Goal: Task Accomplishment & Management: Manage account settings

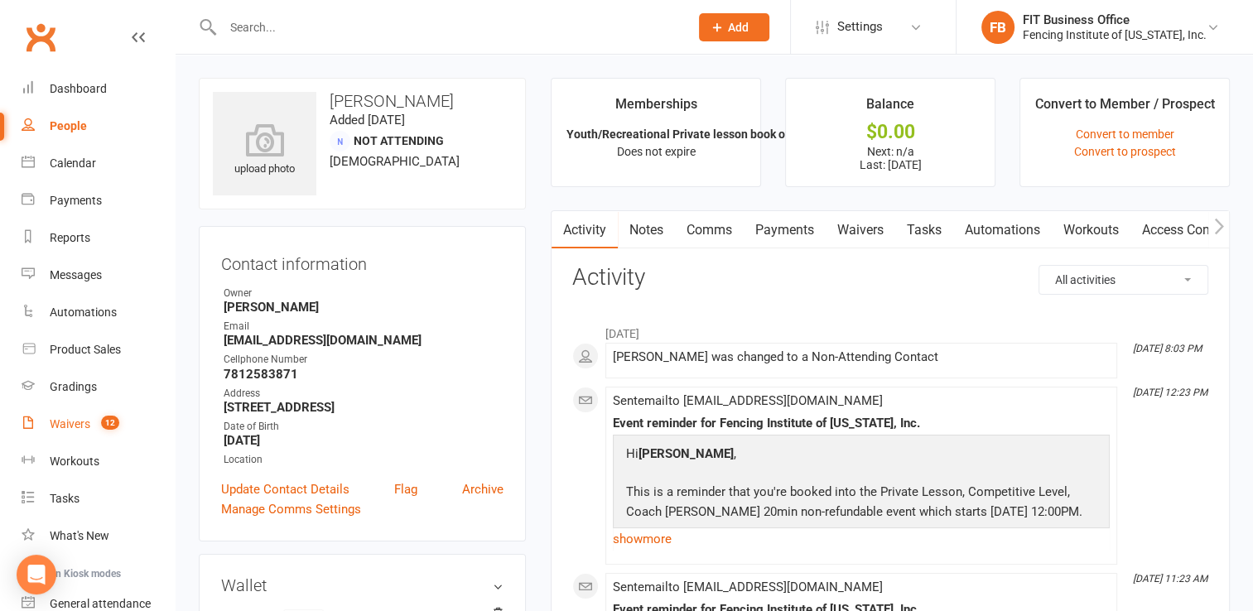
click at [84, 423] on div "Waivers" at bounding box center [70, 423] width 41 height 13
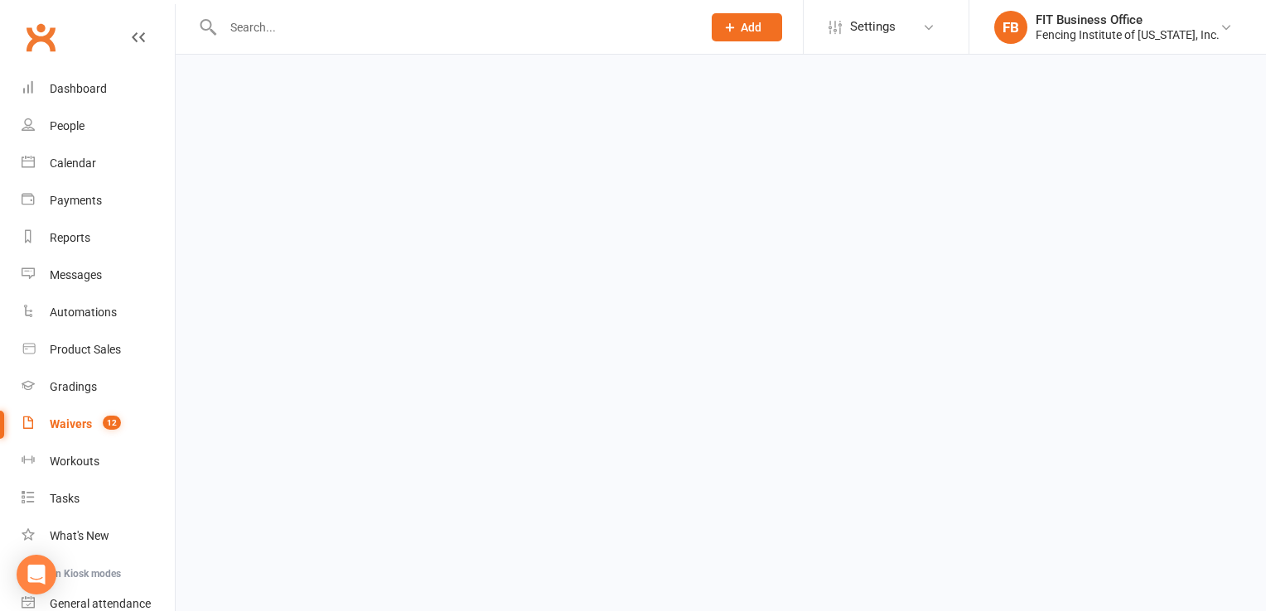
select select "100"
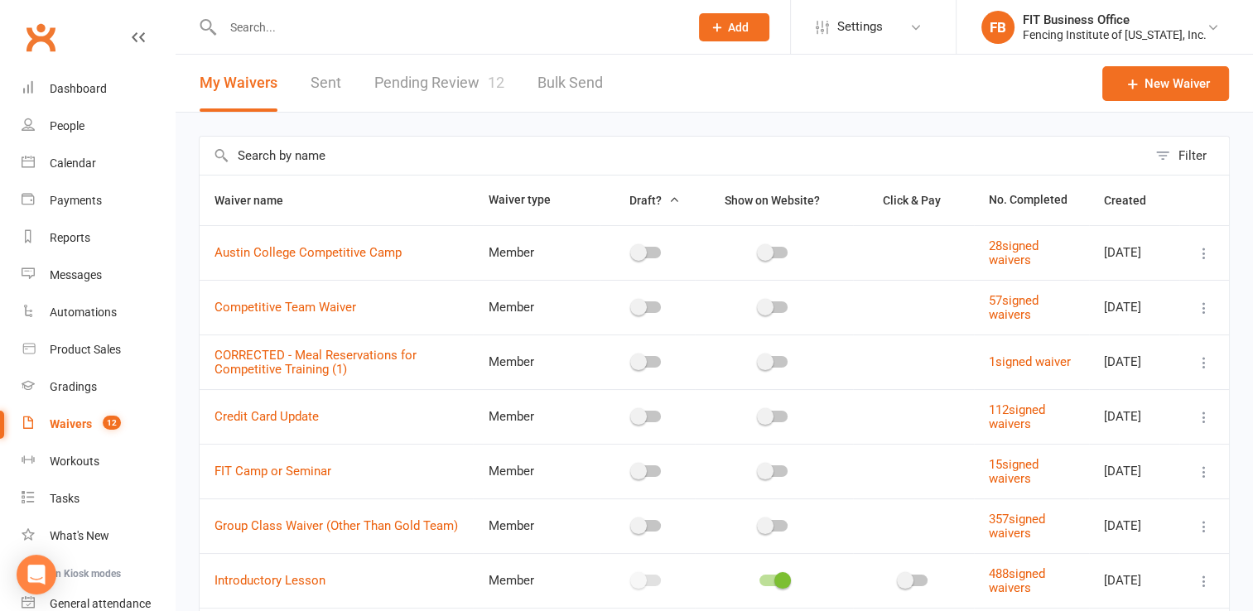
click at [74, 422] on div "Waivers" at bounding box center [71, 423] width 42 height 13
click at [470, 77] on link "Pending Review 12" at bounding box center [439, 83] width 130 height 57
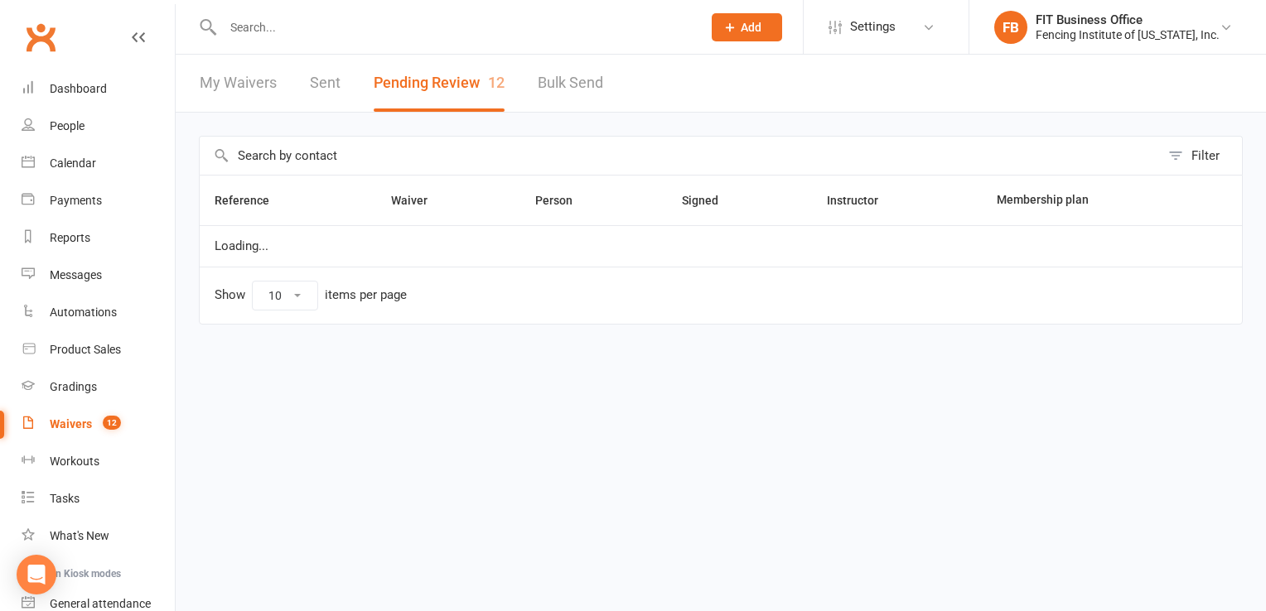
select select "100"
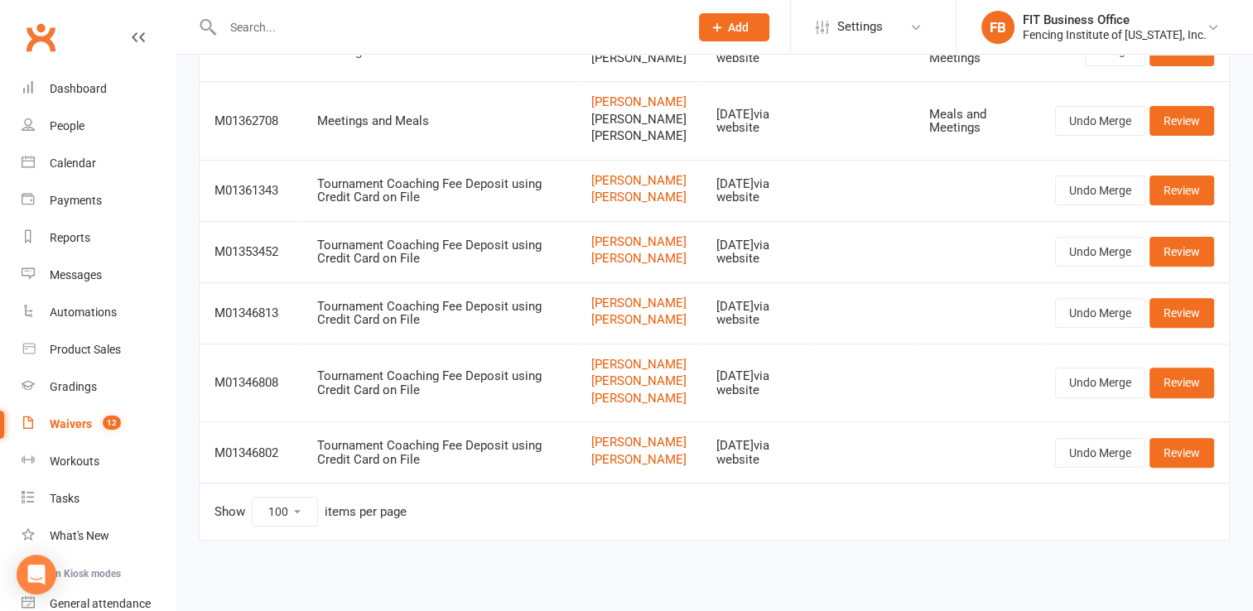
scroll to position [550, 0]
click at [420, 200] on div "Tournament Coaching Fee Deposit using Credit Card on File" at bounding box center [439, 190] width 244 height 27
click at [1184, 193] on link "Review" at bounding box center [1182, 191] width 65 height 30
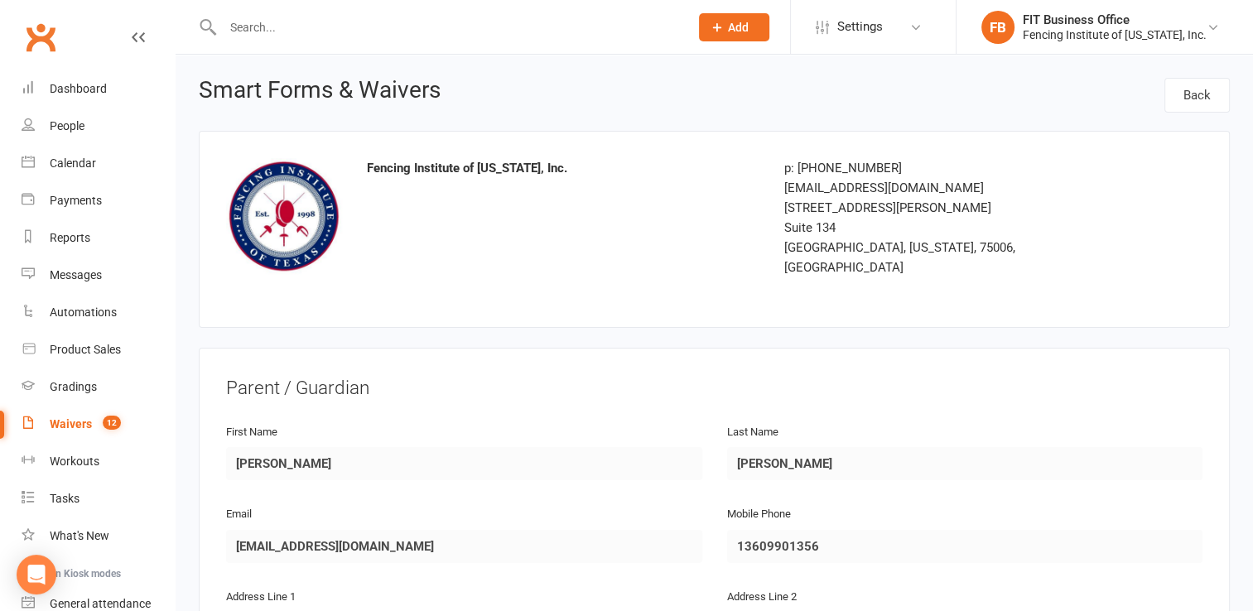
click at [321, 28] on input "text" at bounding box center [448, 27] width 460 height 23
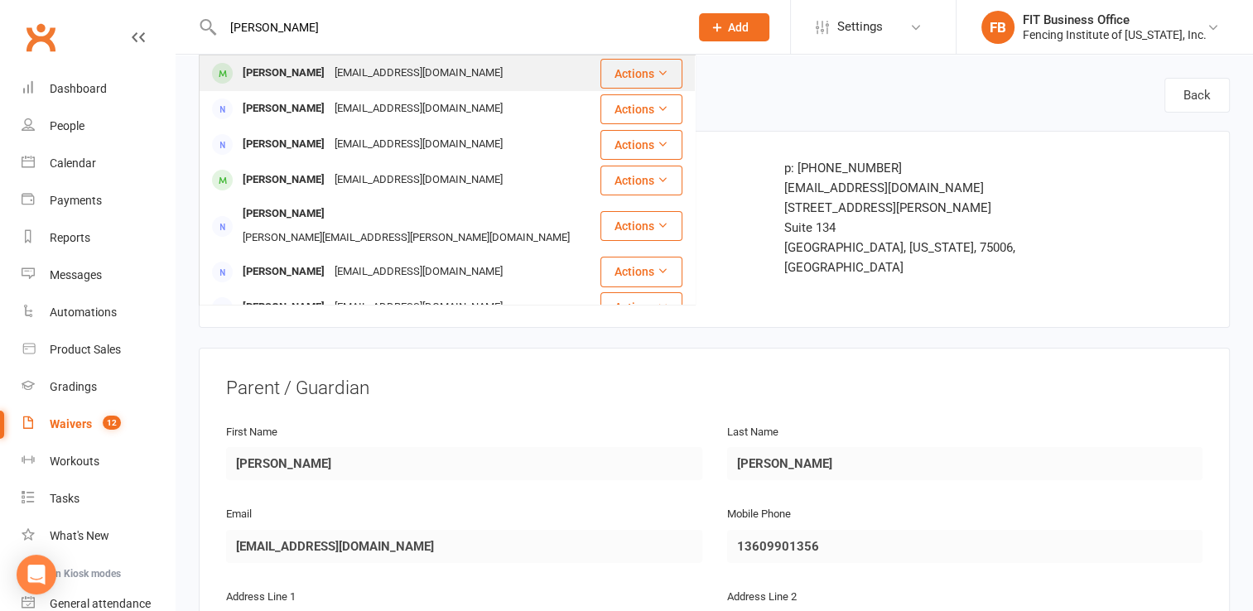
type input "[PERSON_NAME]"
click at [298, 71] on div "[PERSON_NAME]" at bounding box center [284, 73] width 92 height 24
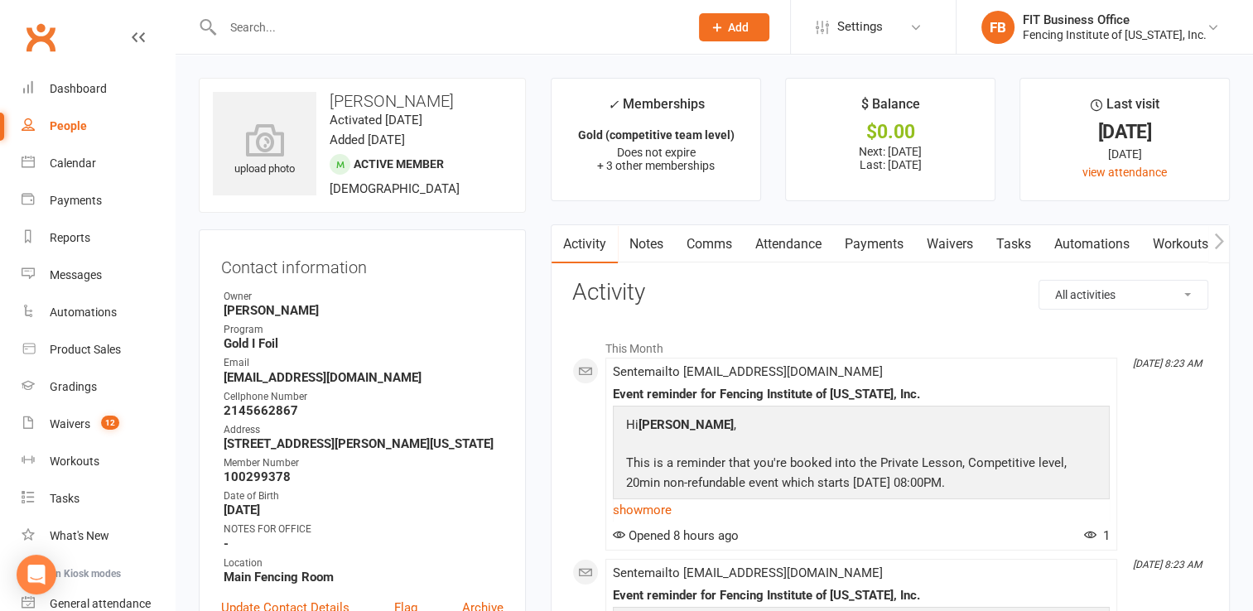
click at [653, 242] on link "Notes" at bounding box center [646, 244] width 57 height 38
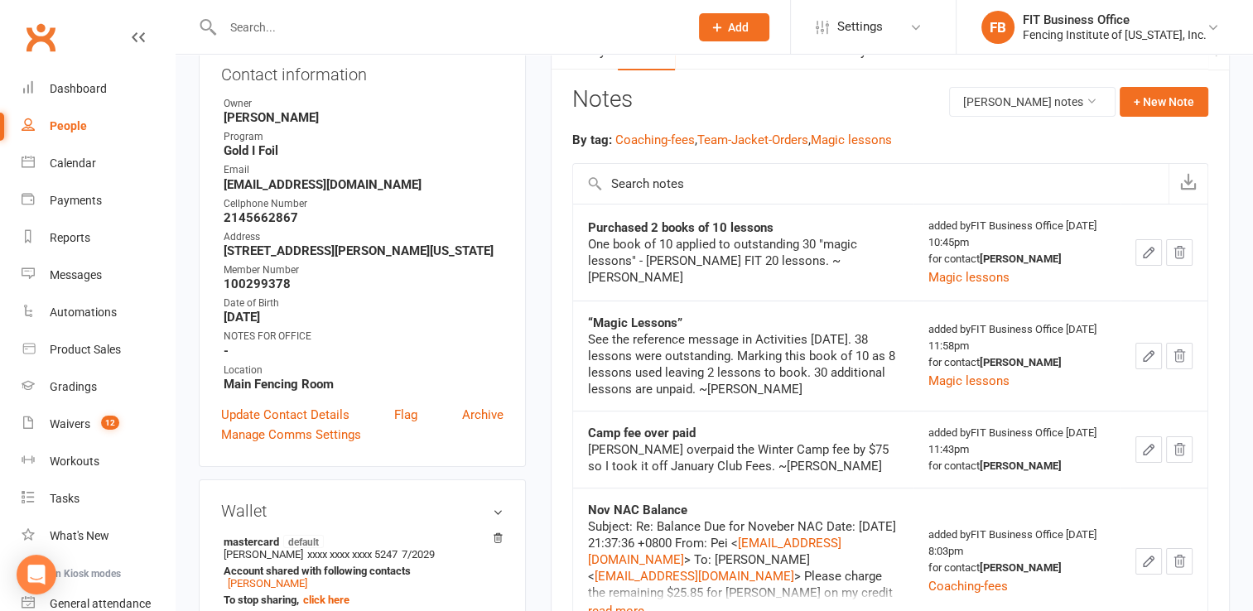
scroll to position [220, 0]
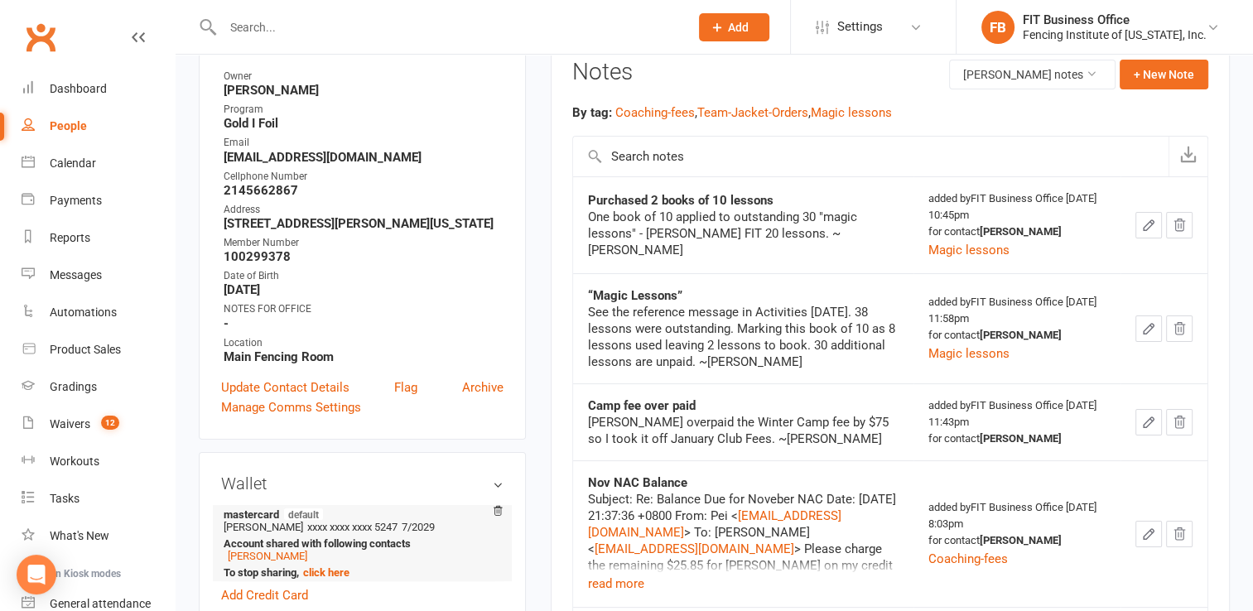
click at [335, 550] on strong "Account shared with following contacts" at bounding box center [360, 544] width 272 height 12
click at [341, 542] on strong "Account shared with following contacts" at bounding box center [360, 544] width 272 height 12
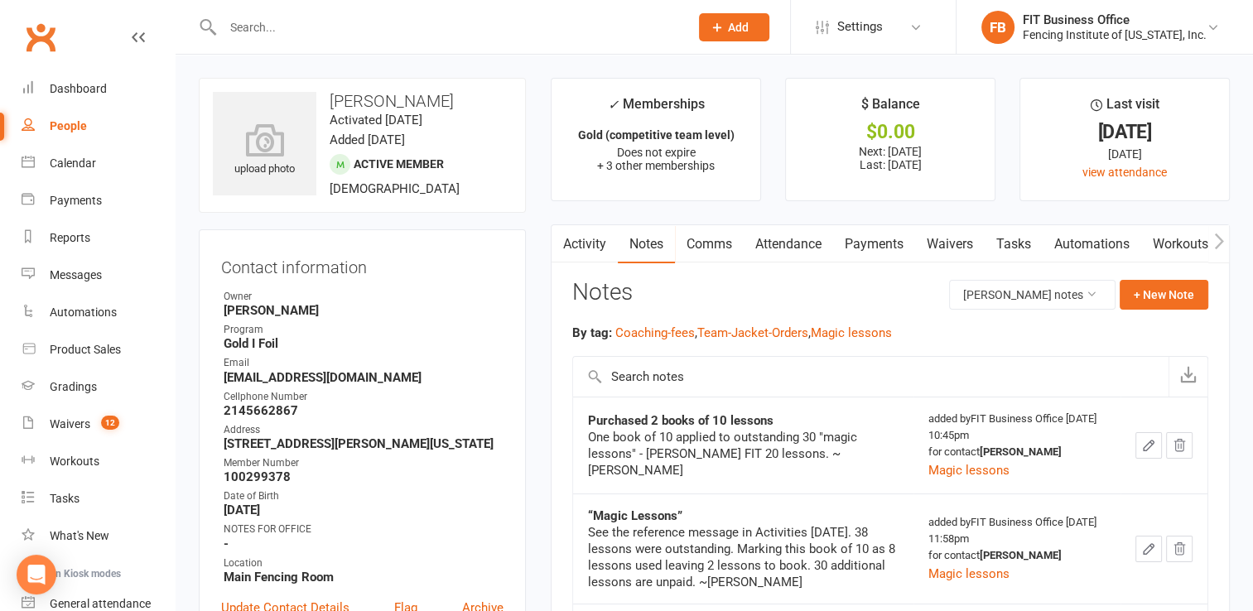
scroll to position [27, 0]
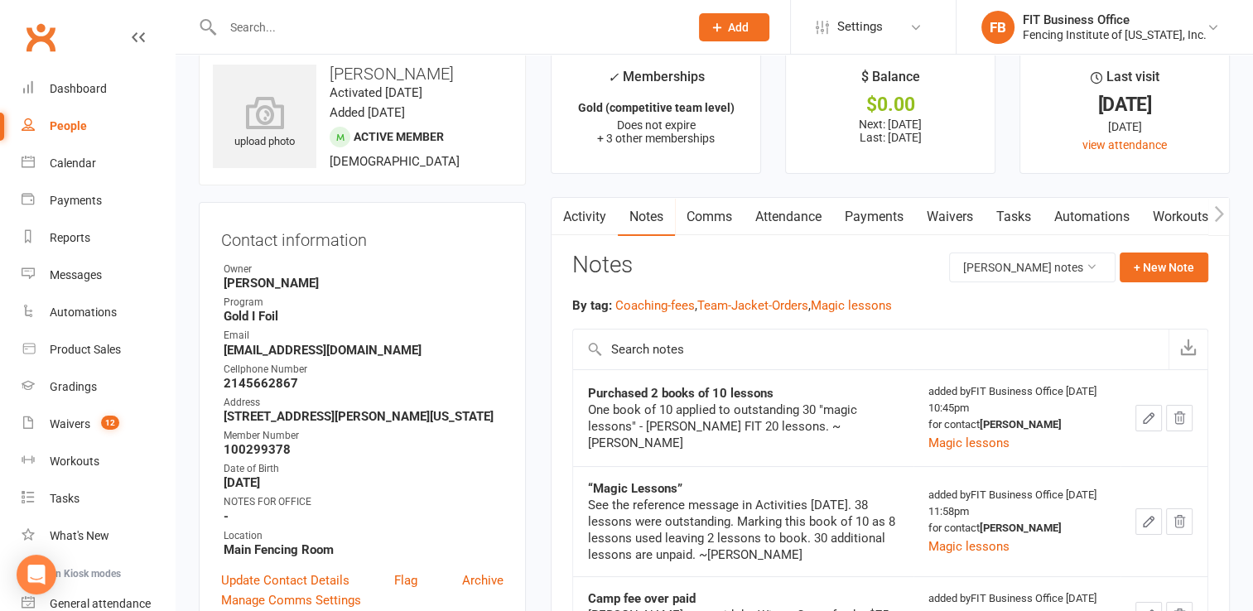
click at [861, 214] on link "Payments" at bounding box center [874, 217] width 82 height 38
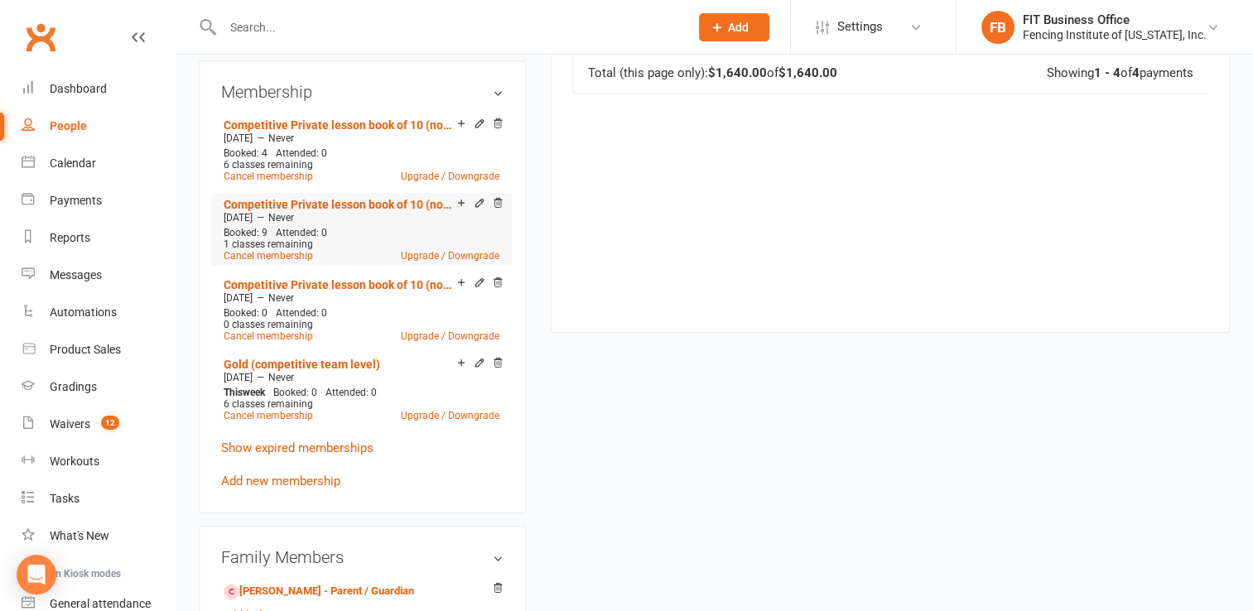
scroll to position [828, 0]
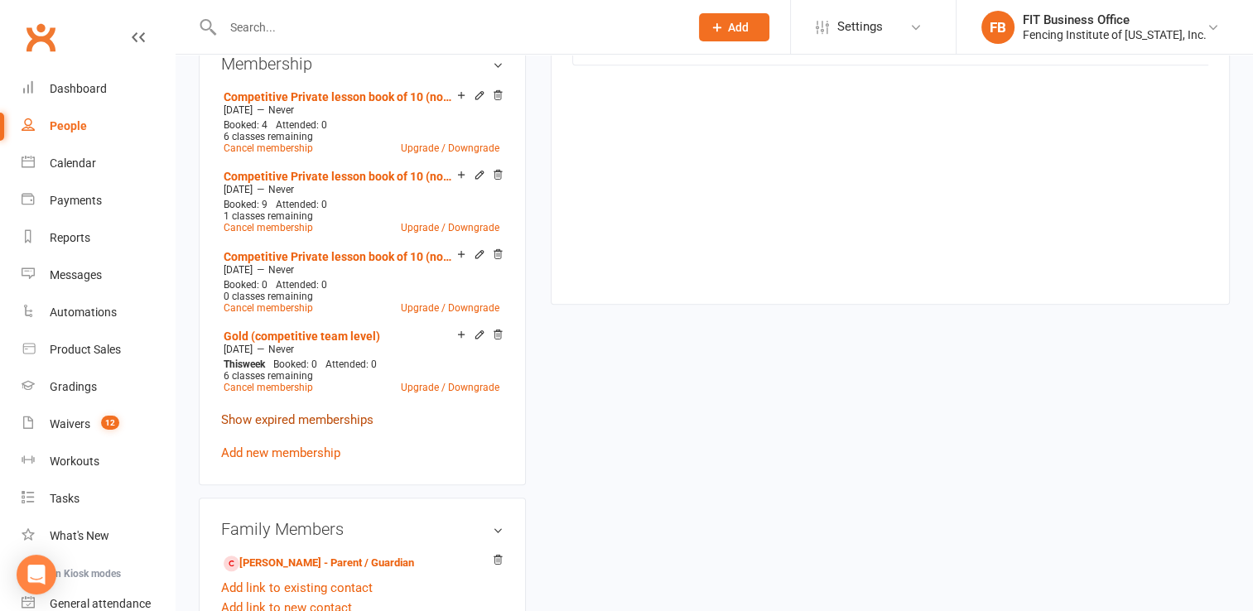
click at [306, 422] on link "Show expired memberships" at bounding box center [297, 419] width 152 height 15
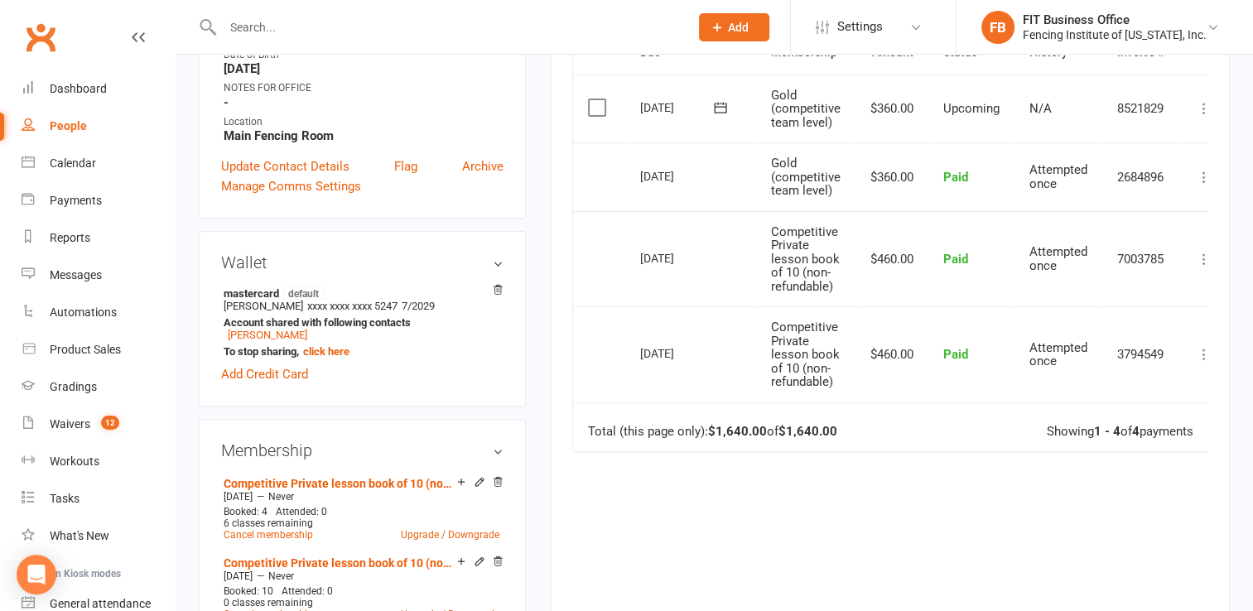
scroll to position [220, 0]
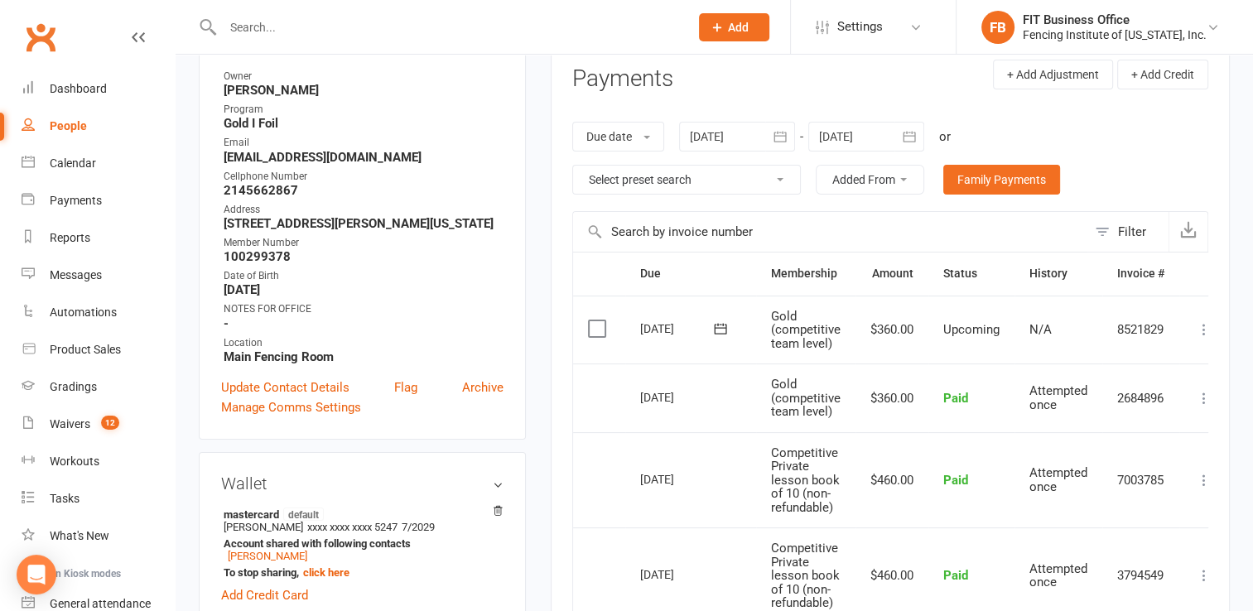
click at [780, 137] on icon "button" at bounding box center [780, 136] width 17 height 17
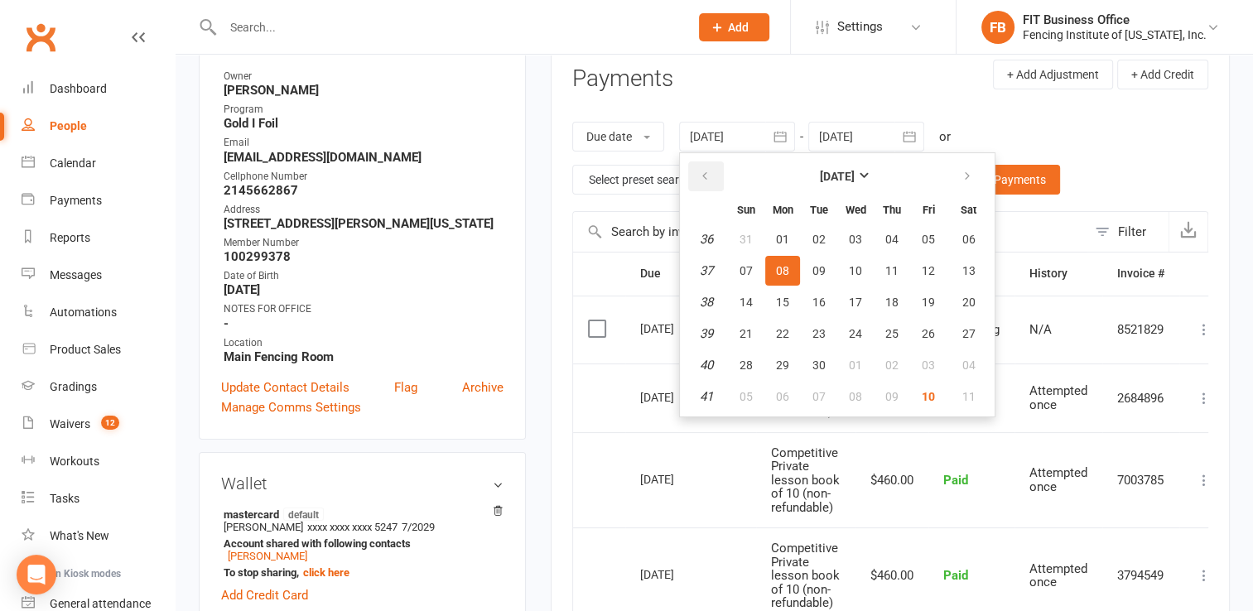
click at [713, 174] on button "button" at bounding box center [706, 177] width 36 height 30
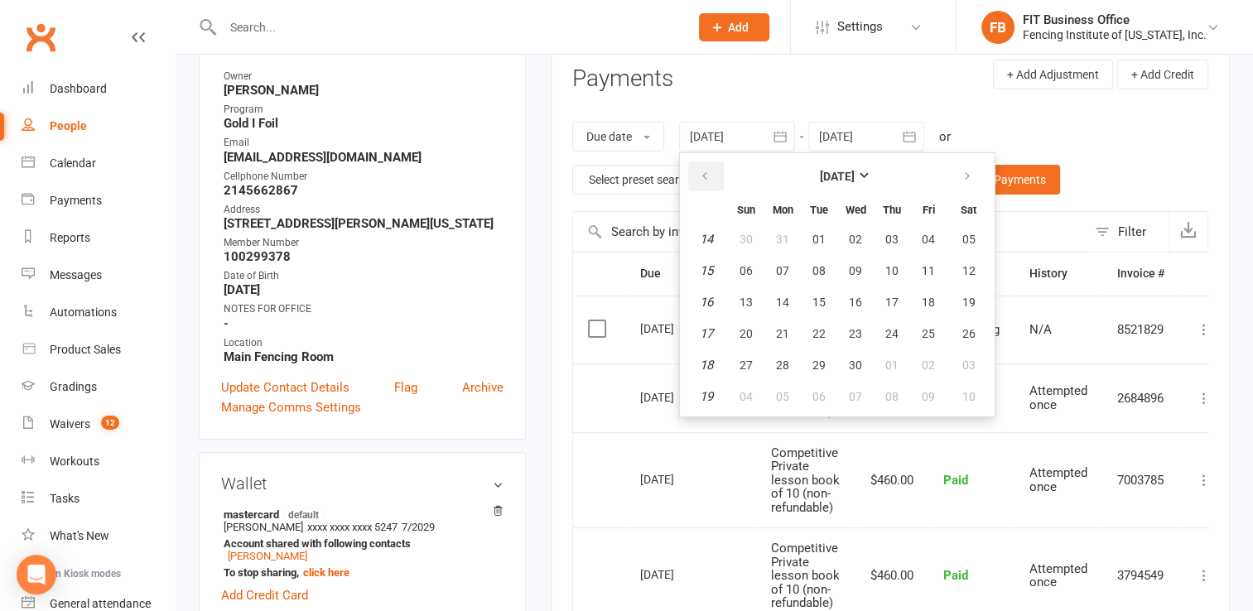
click at [713, 174] on button "button" at bounding box center [706, 177] width 36 height 30
click at [962, 242] on span "01" at bounding box center [968, 239] width 13 height 13
type input "[DATE]"
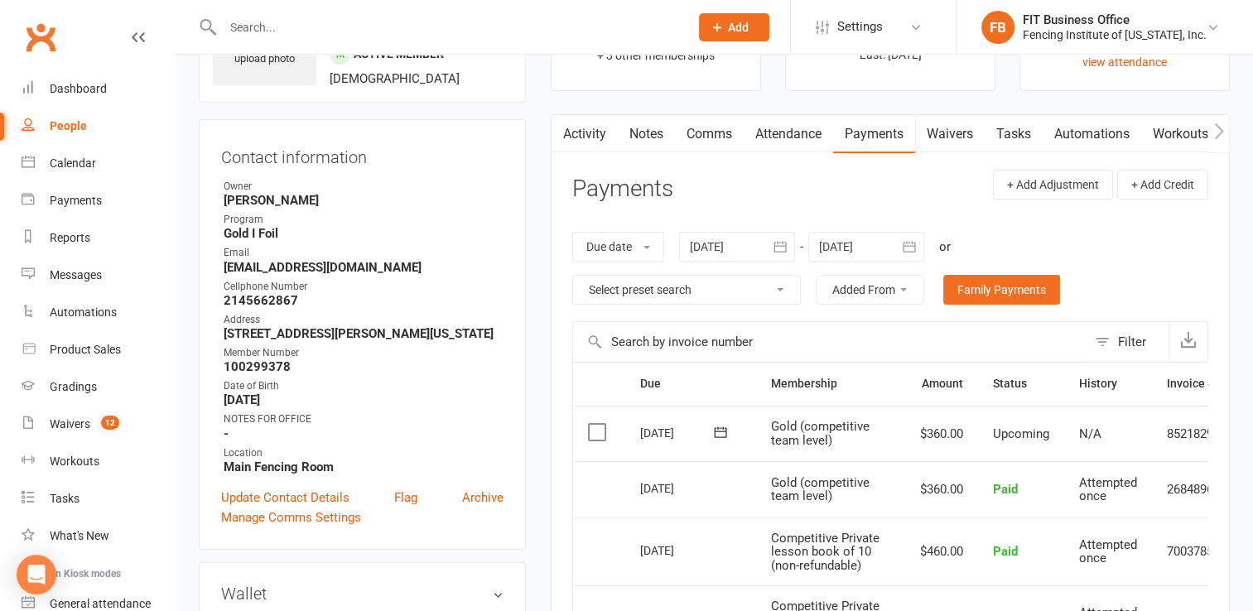
scroll to position [83, 0]
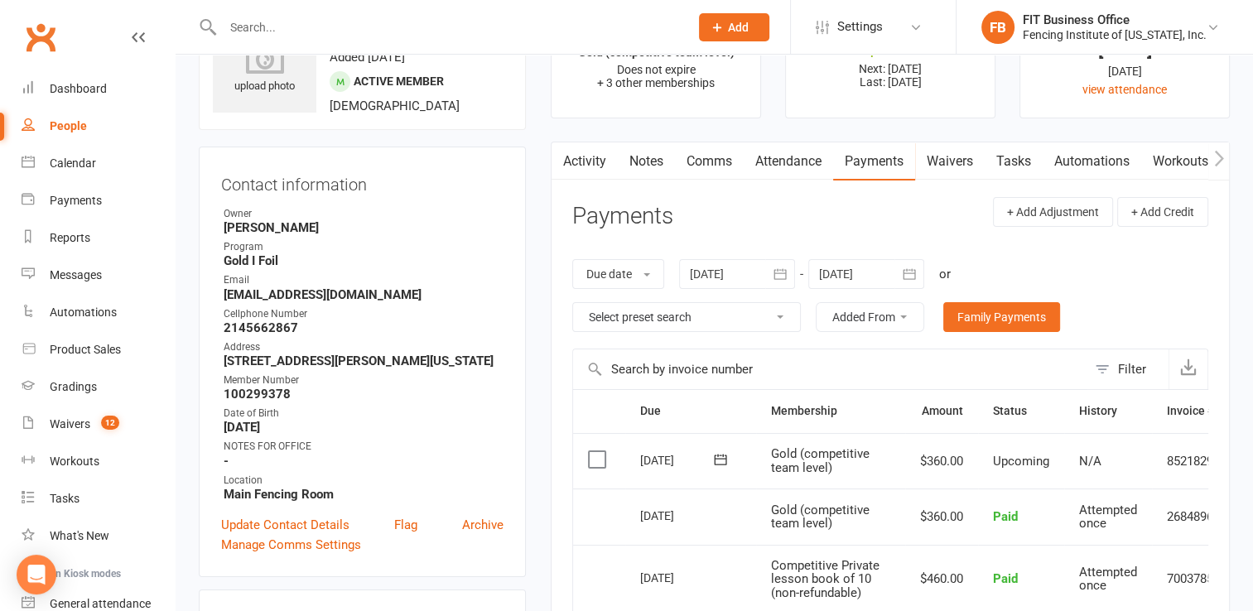
click at [796, 167] on link "Attendance" at bounding box center [788, 161] width 89 height 38
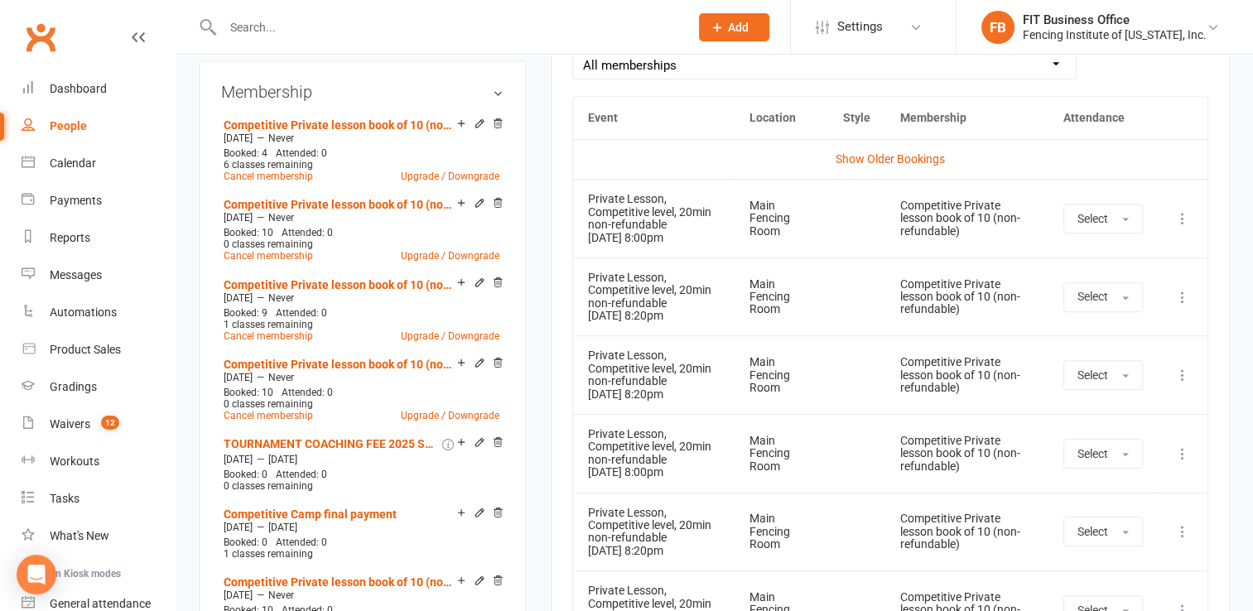
scroll to position [634, 0]
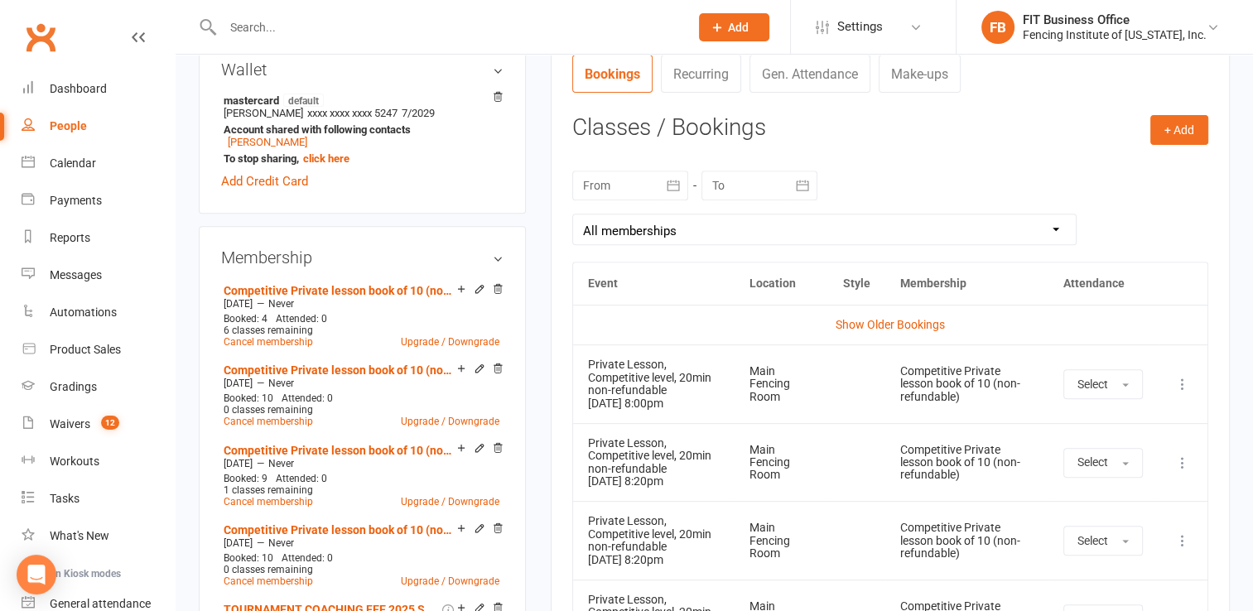
click at [678, 186] on icon "button" at bounding box center [673, 185] width 17 height 17
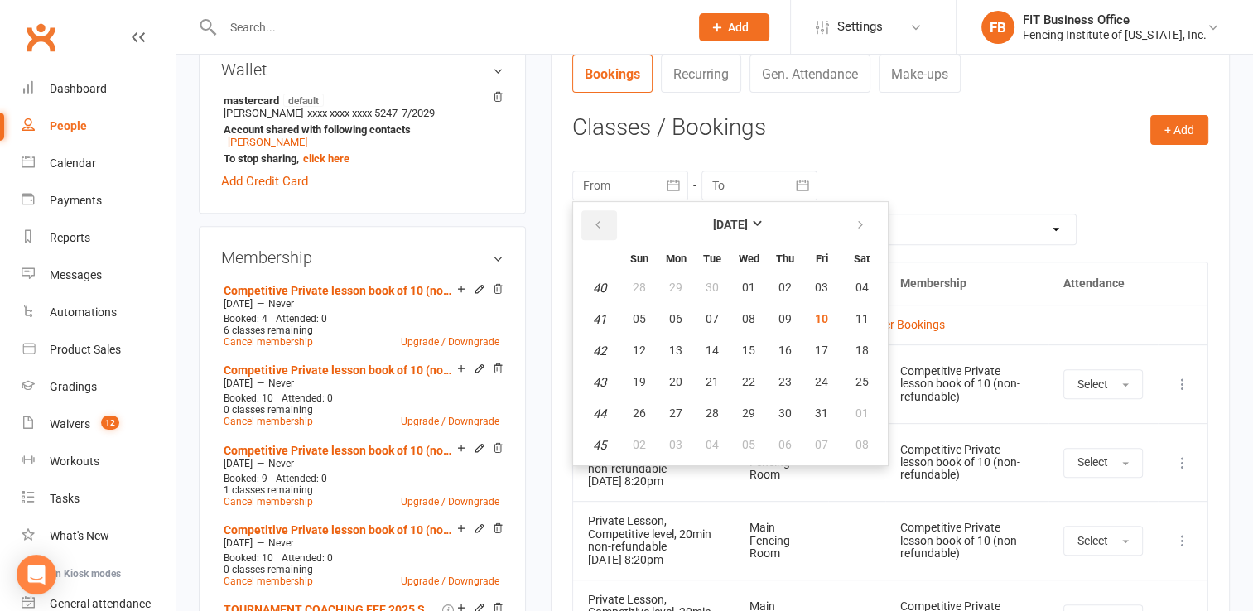
click at [601, 219] on icon "button" at bounding box center [598, 225] width 12 height 13
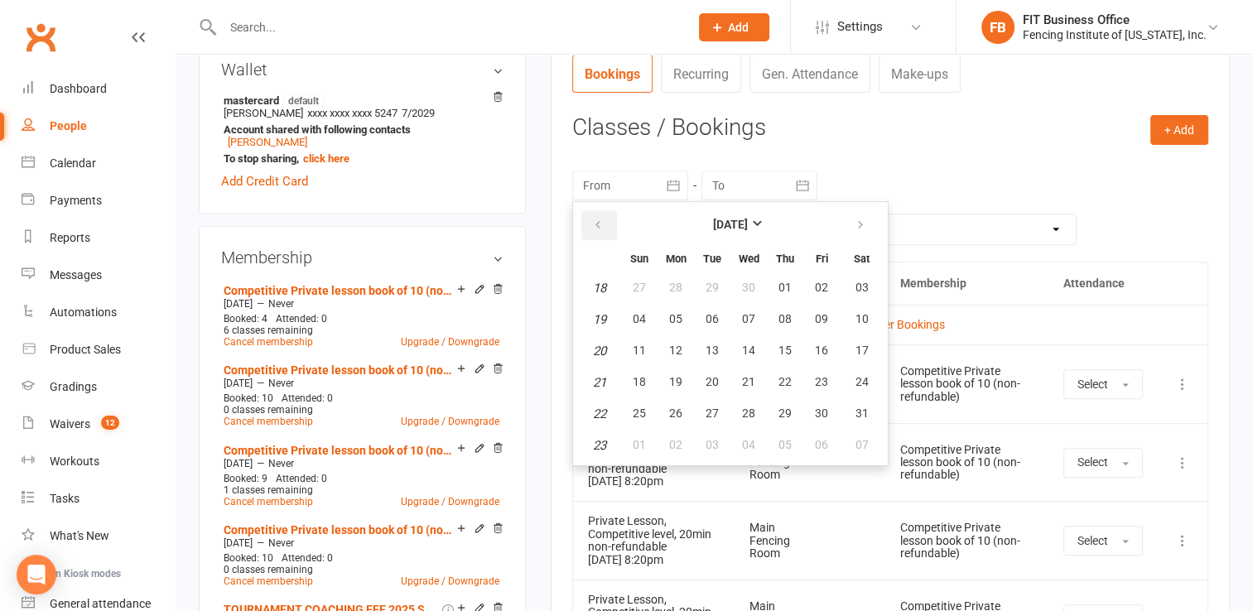
click at [601, 219] on icon "button" at bounding box center [598, 225] width 12 height 13
click at [857, 297] on button "01" at bounding box center [862, 288] width 42 height 30
type input "[DATE]"
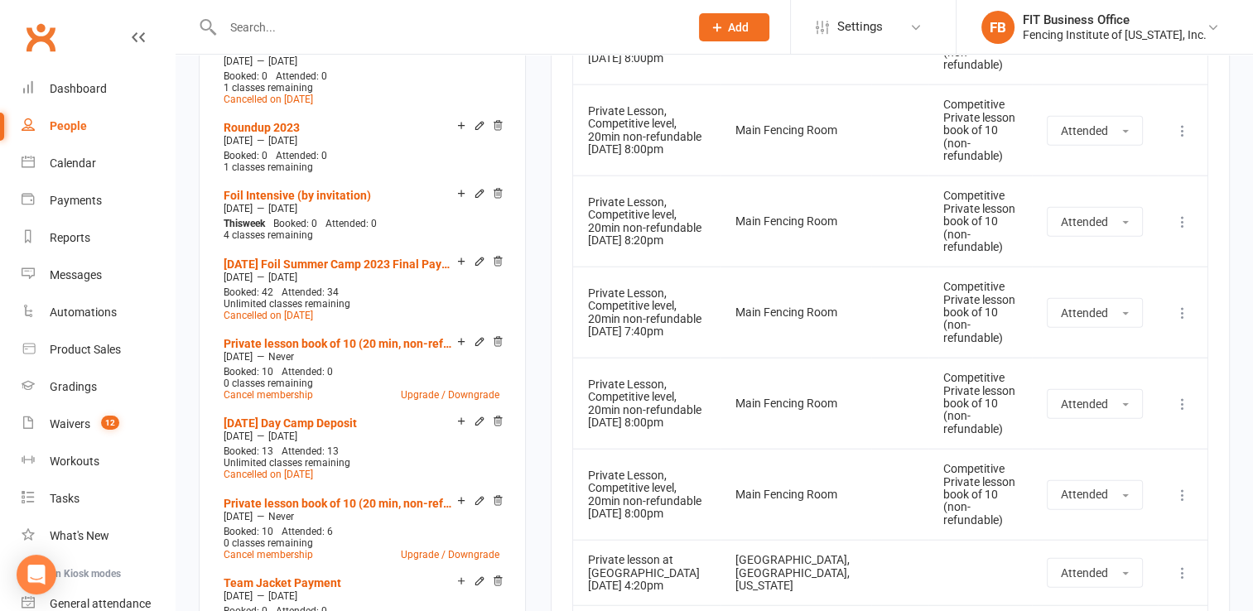
scroll to position [3865, 0]
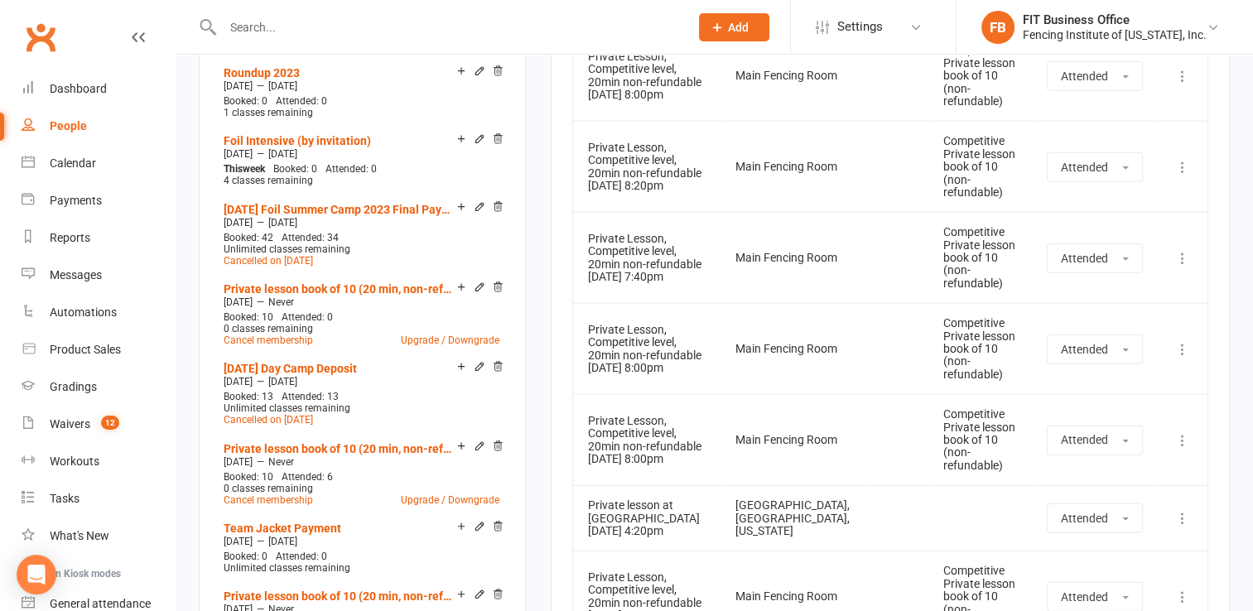
scroll to position [3976, 0]
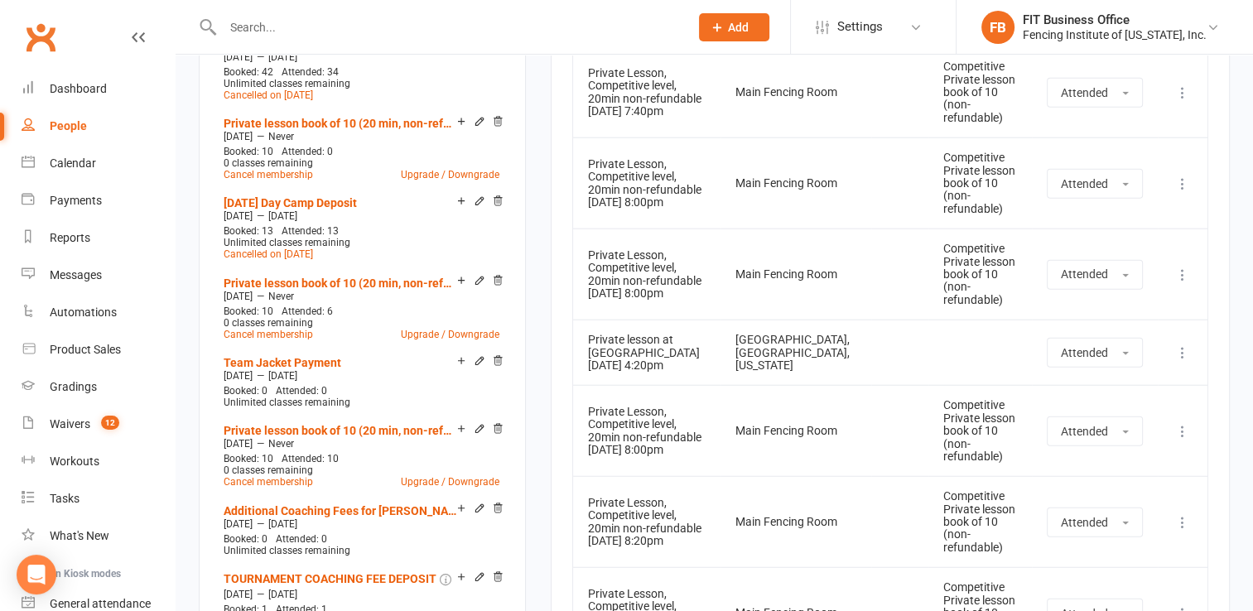
scroll to position [4169, 0]
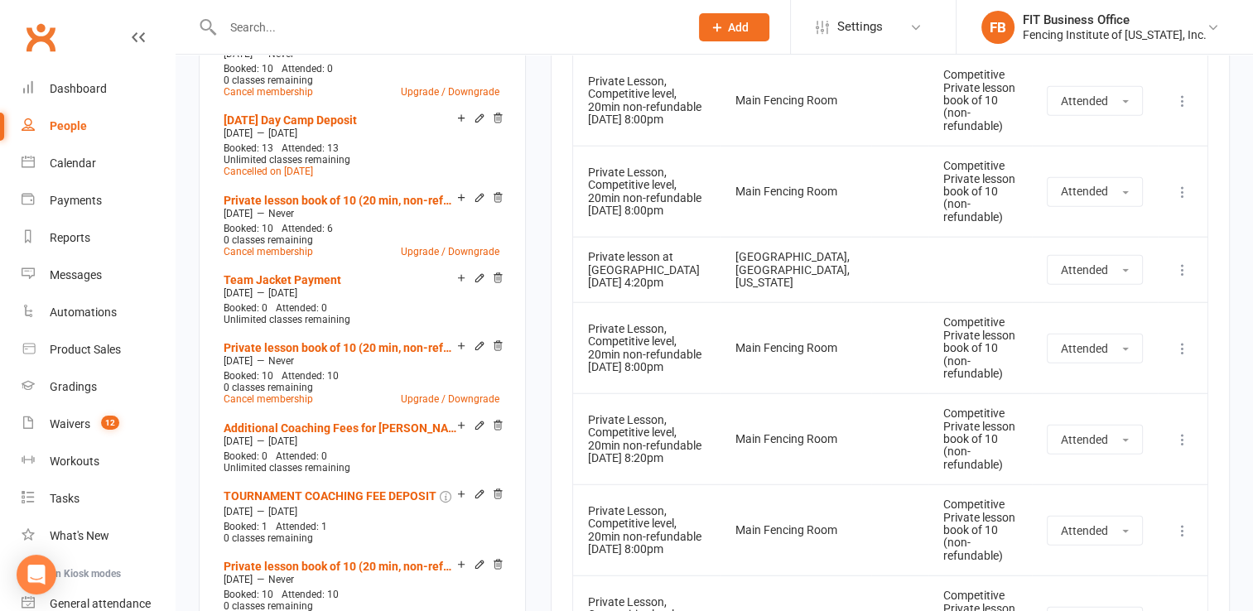
scroll to position [4224, 0]
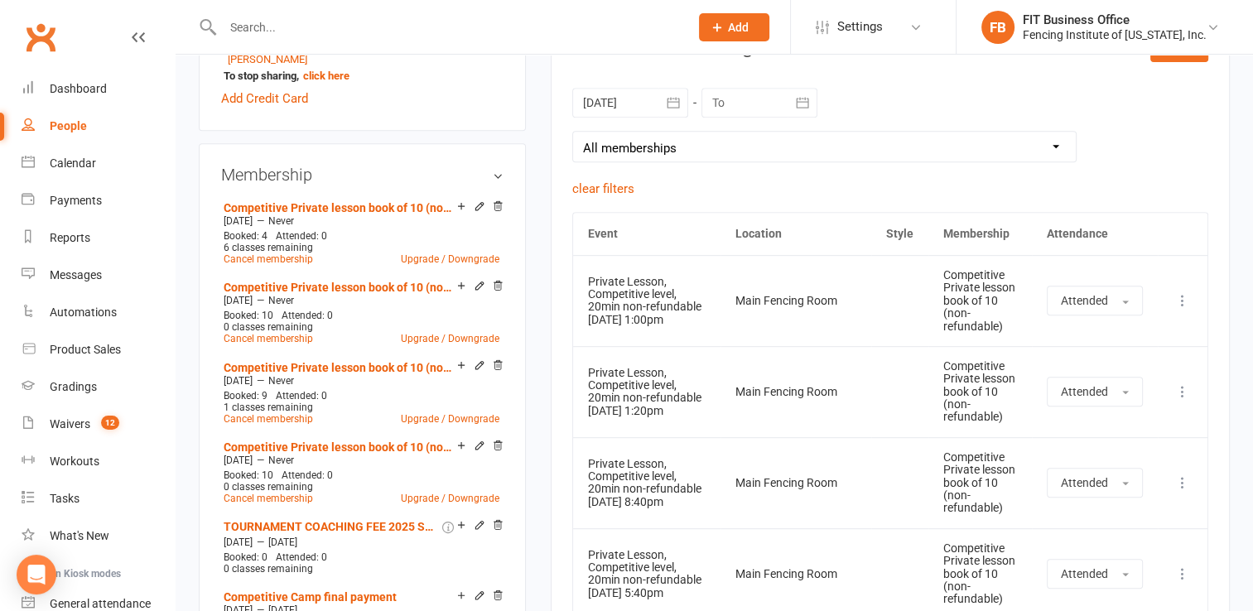
scroll to position [469, 0]
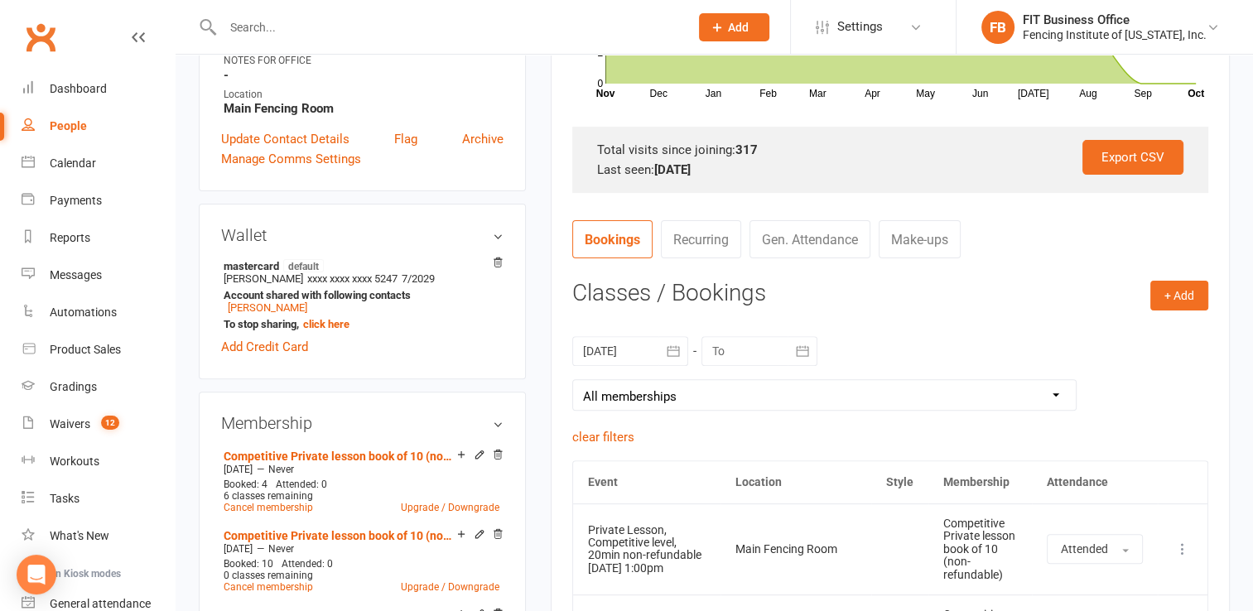
click at [722, 351] on div at bounding box center [760, 351] width 116 height 30
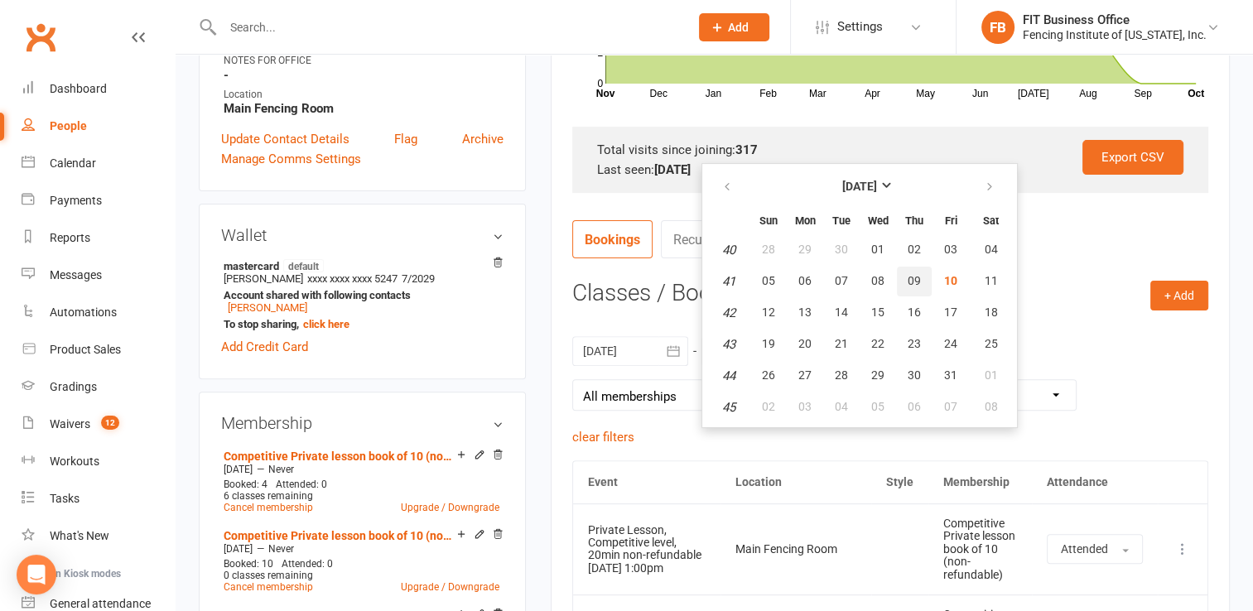
click at [918, 291] on button "09" at bounding box center [914, 282] width 35 height 30
type input "[DATE]"
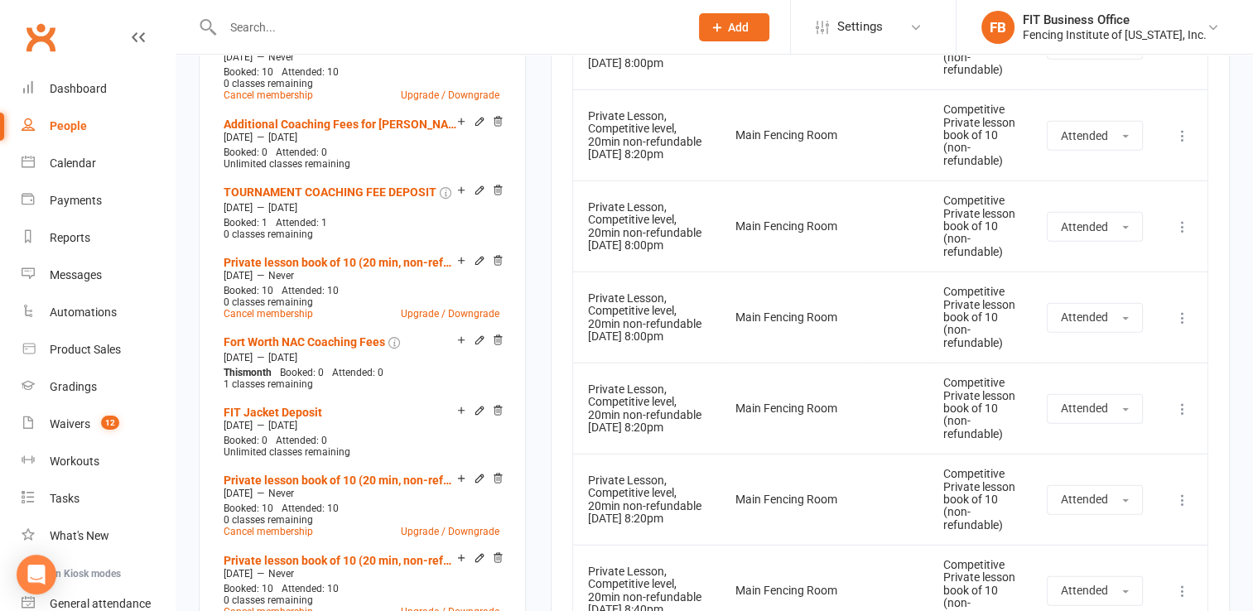
scroll to position [4555, 0]
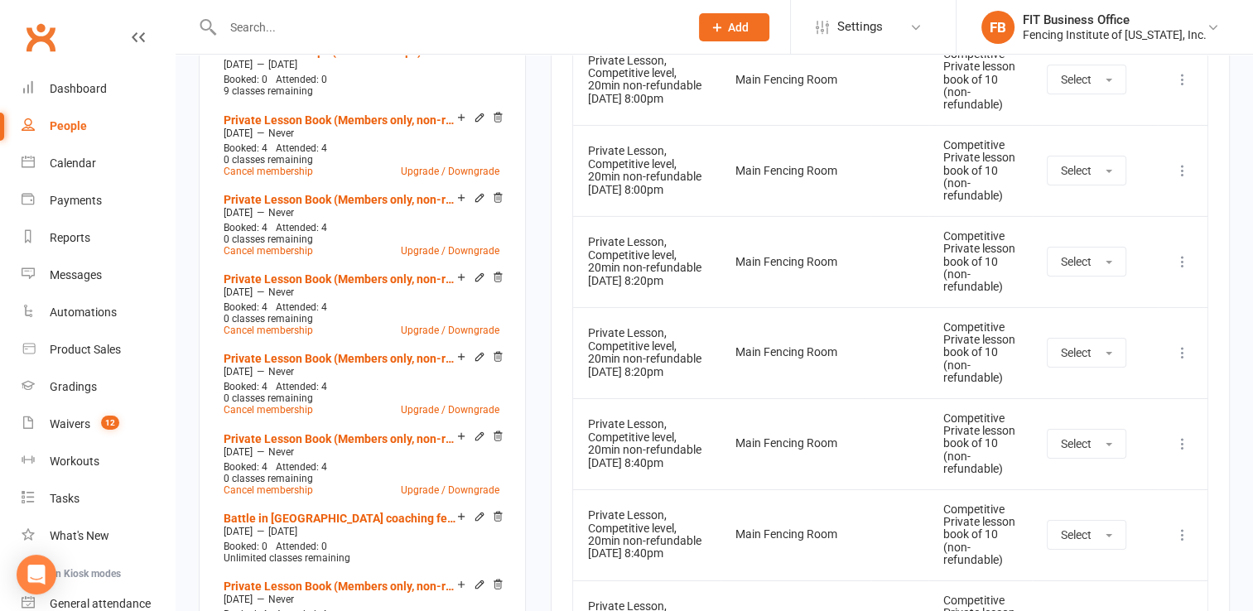
scroll to position [5549, 0]
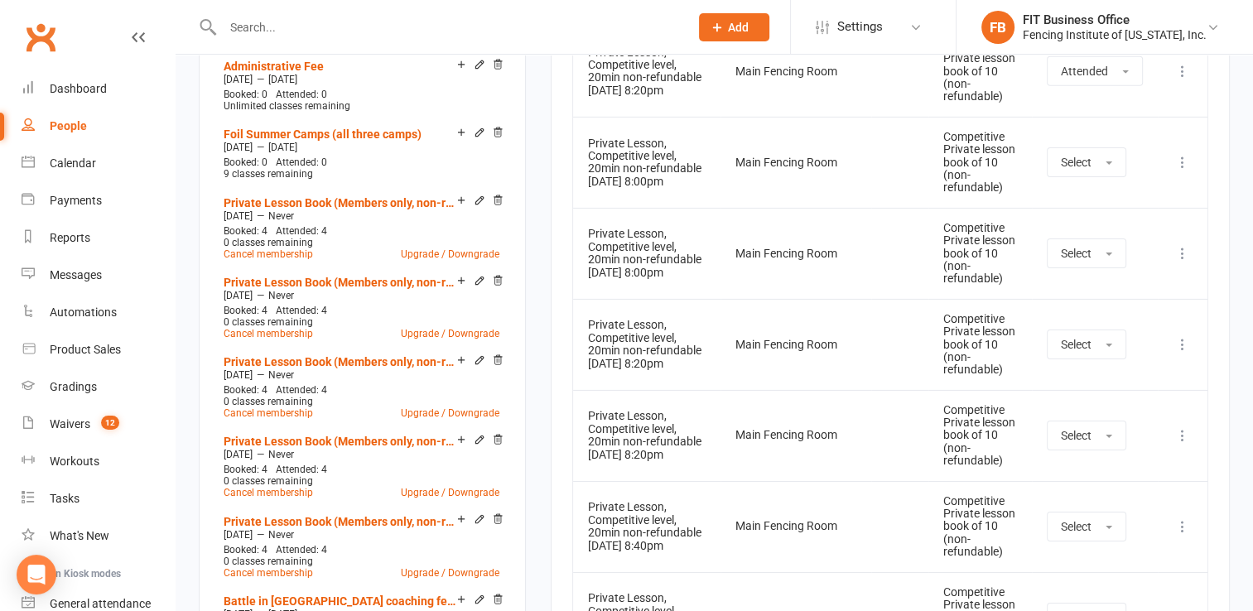
scroll to position [5355, 0]
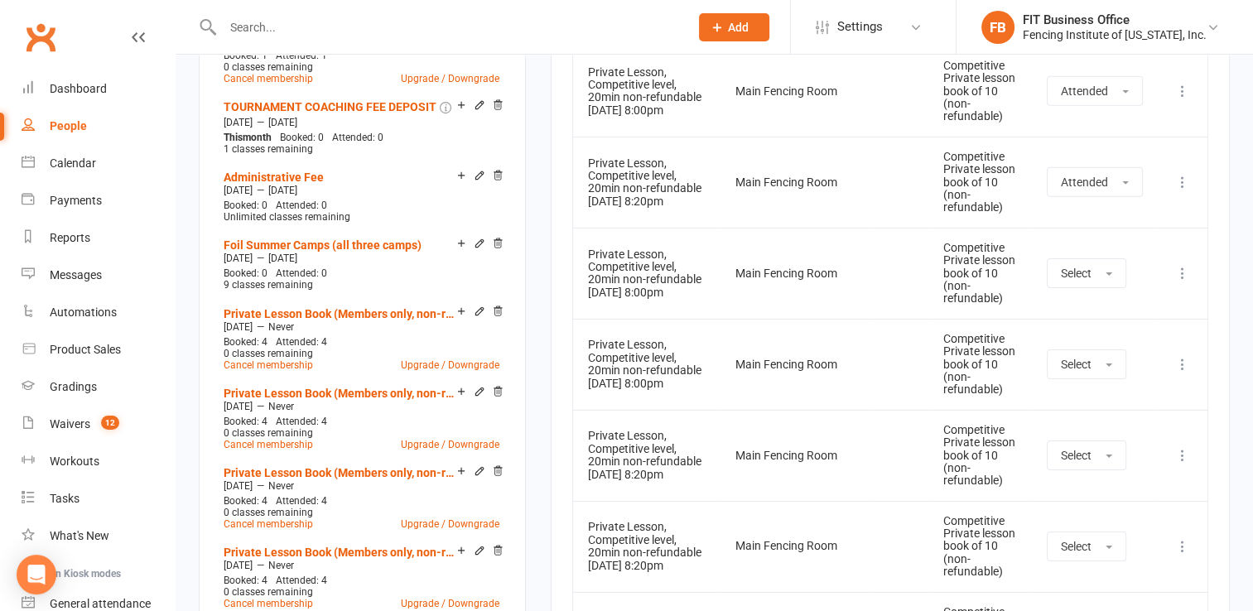
scroll to position [5218, 0]
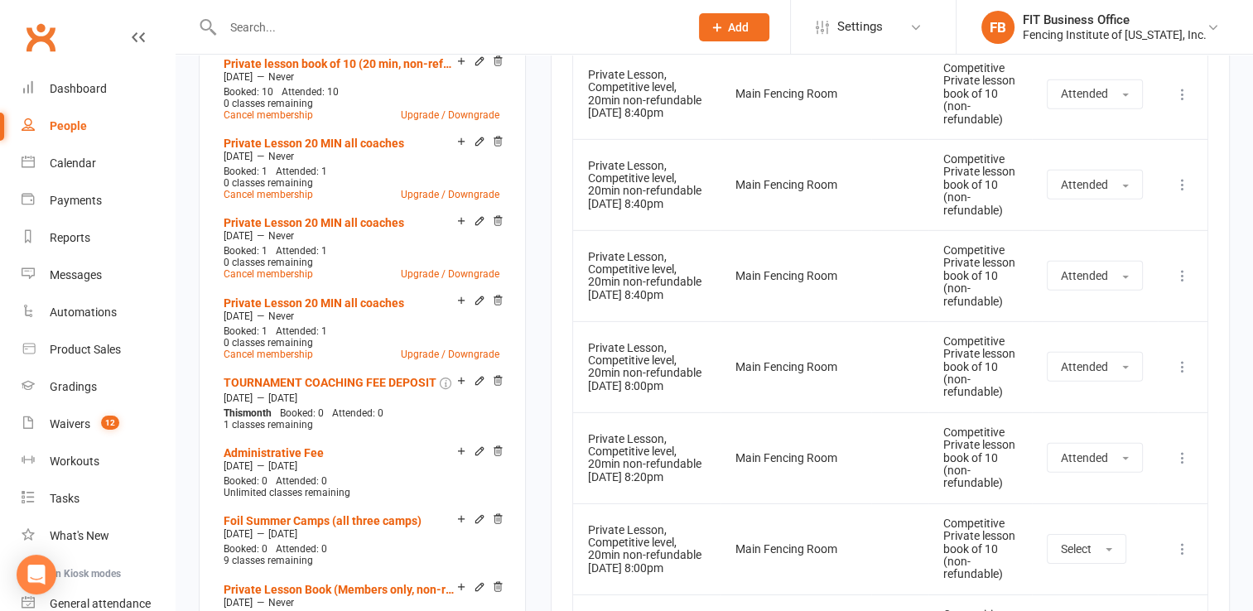
scroll to position [4941, 0]
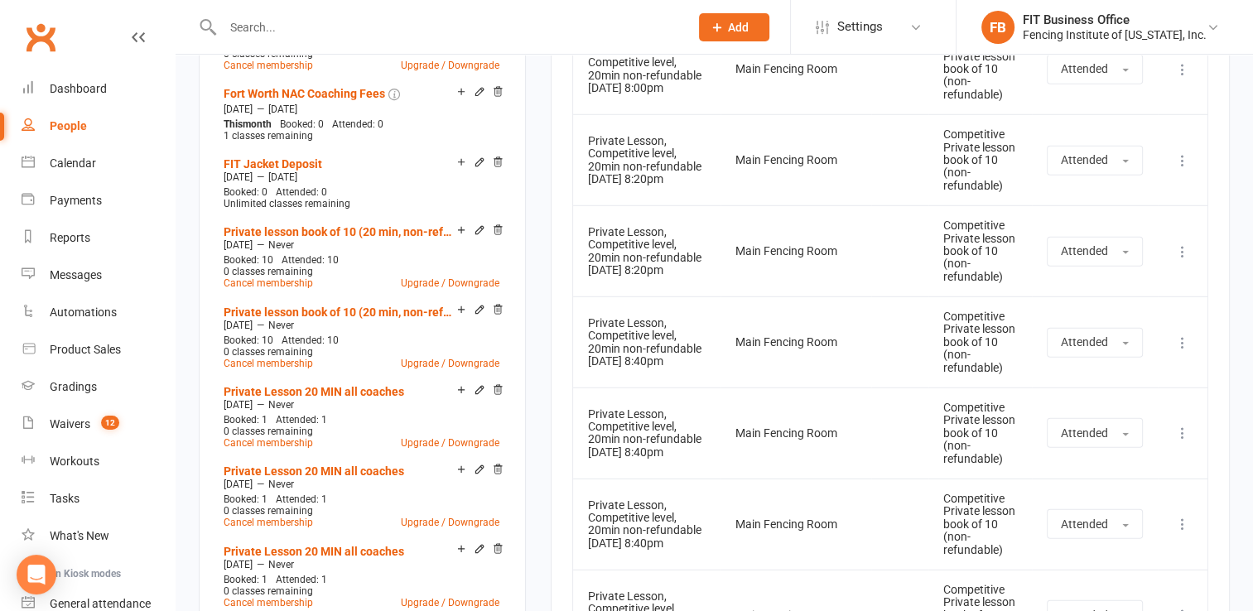
scroll to position [4721, 0]
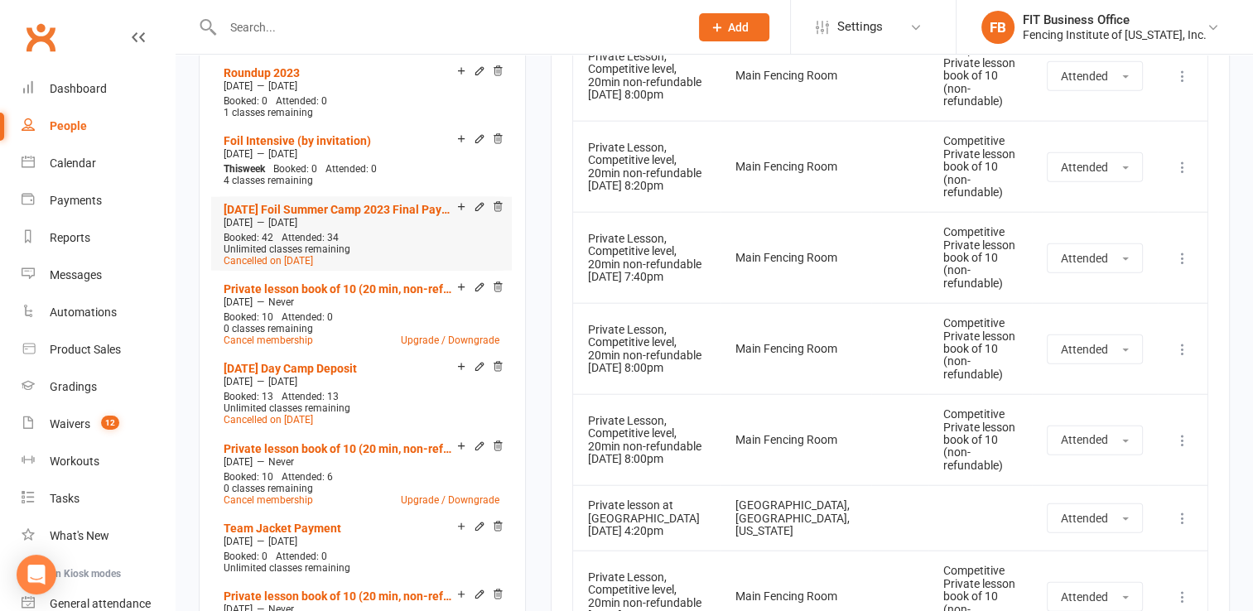
scroll to position [3920, 0]
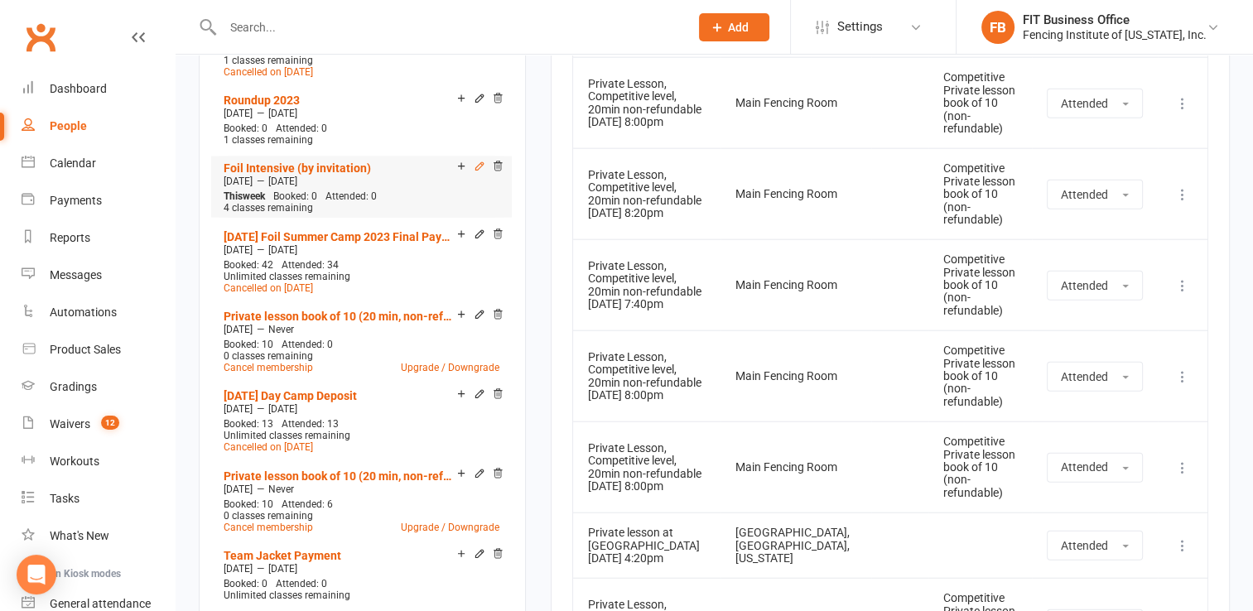
click at [480, 161] on icon at bounding box center [480, 167] width 12 height 12
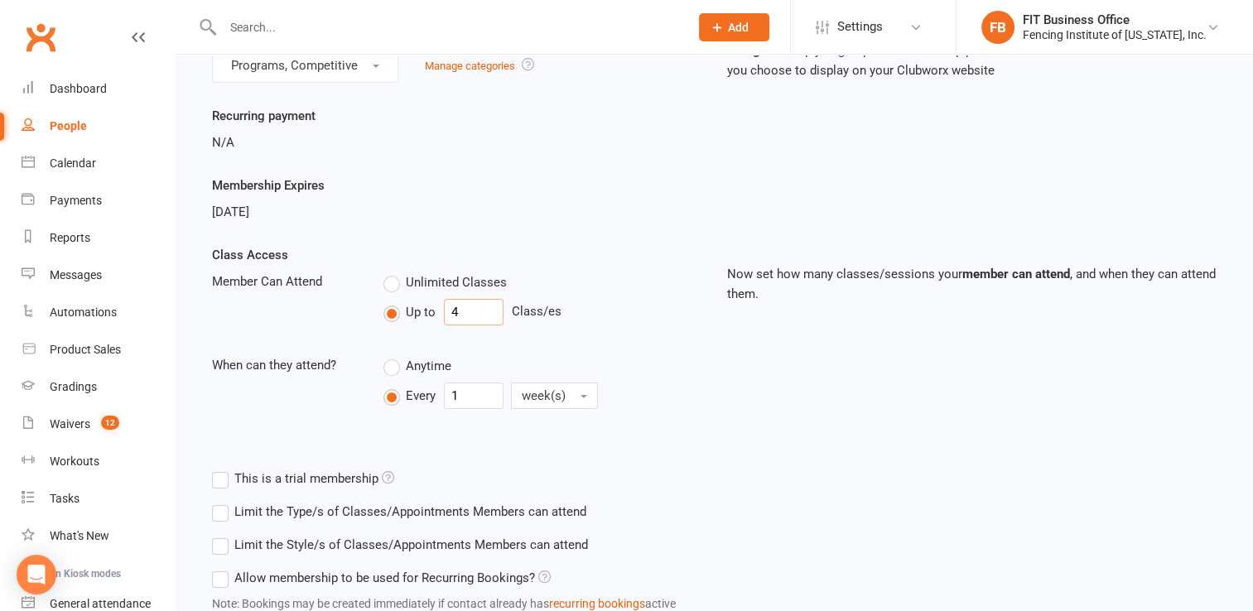
scroll to position [166, 0]
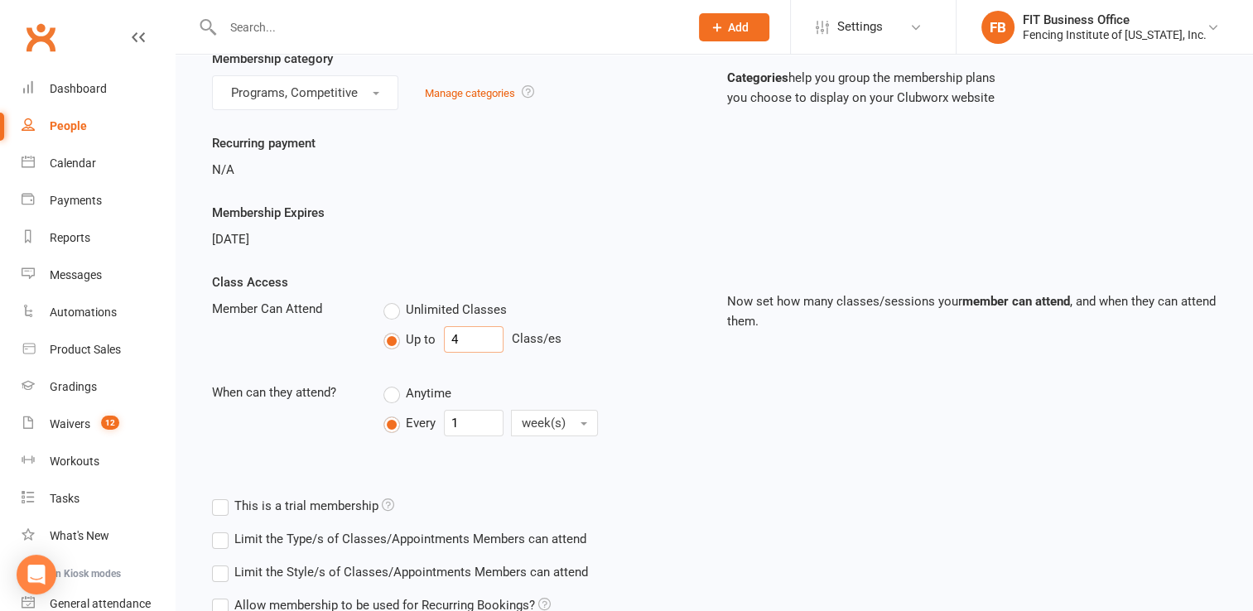
click at [425, 294] on div "Class Access Member Can Attend Unlimited Classes Up to 4 Class/es When can they…" at bounding box center [457, 369] width 515 height 194
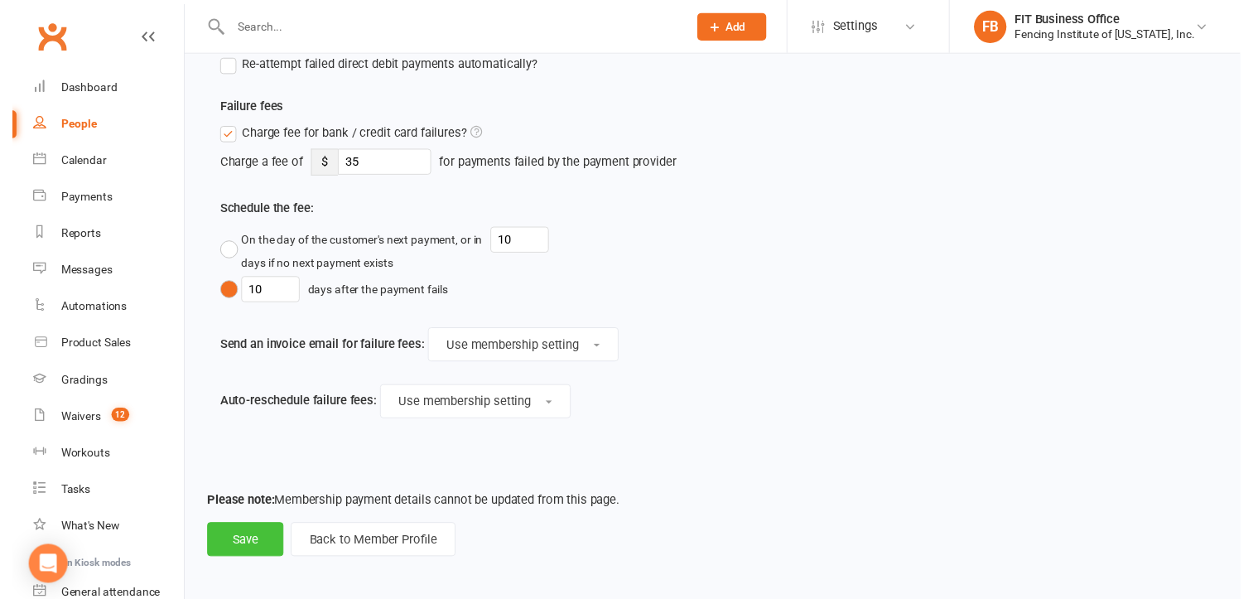
scroll to position [866, 0]
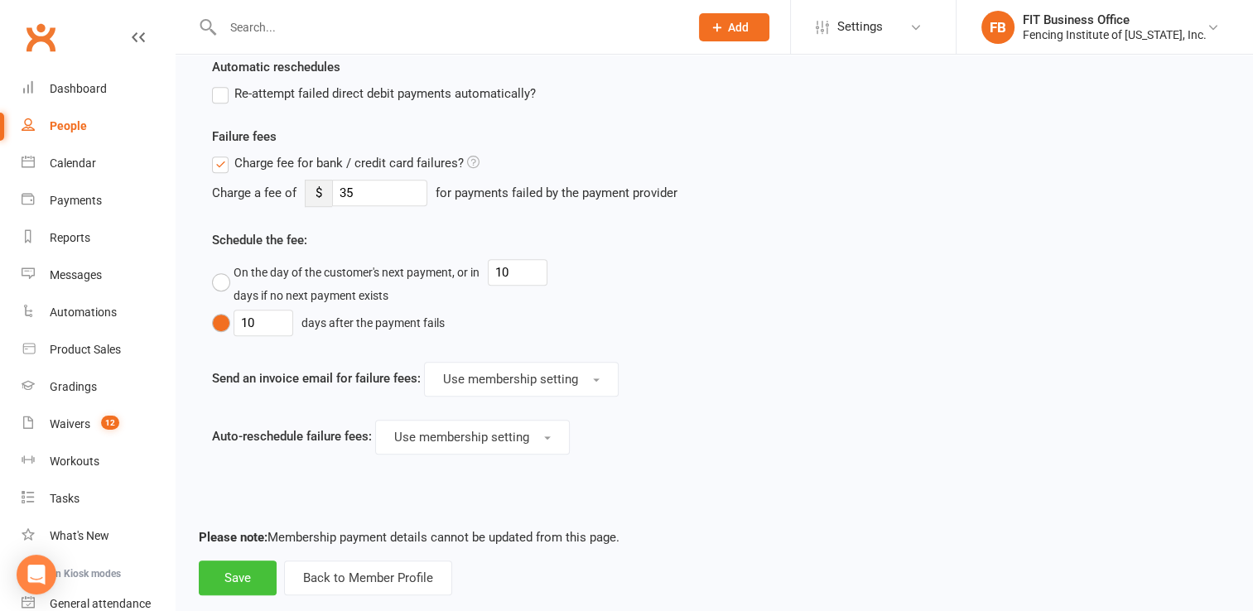
type input "0"
click at [238, 541] on strong "Please note:" at bounding box center [233, 537] width 69 height 15
click at [245, 571] on button "Save" at bounding box center [238, 578] width 78 height 35
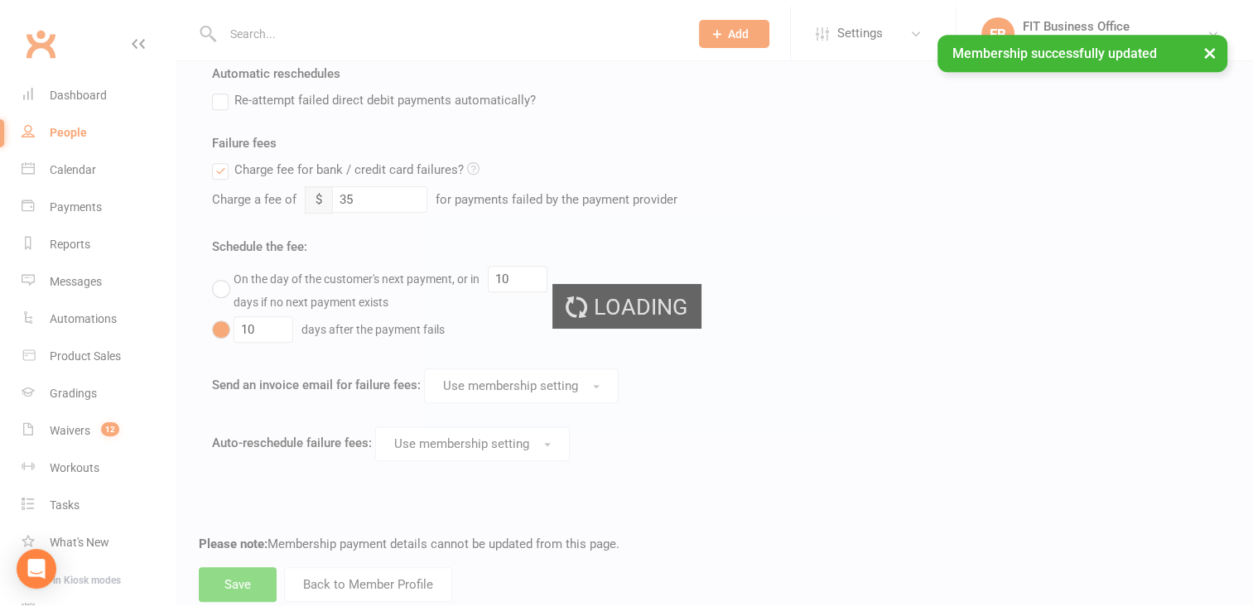
scroll to position [839, 0]
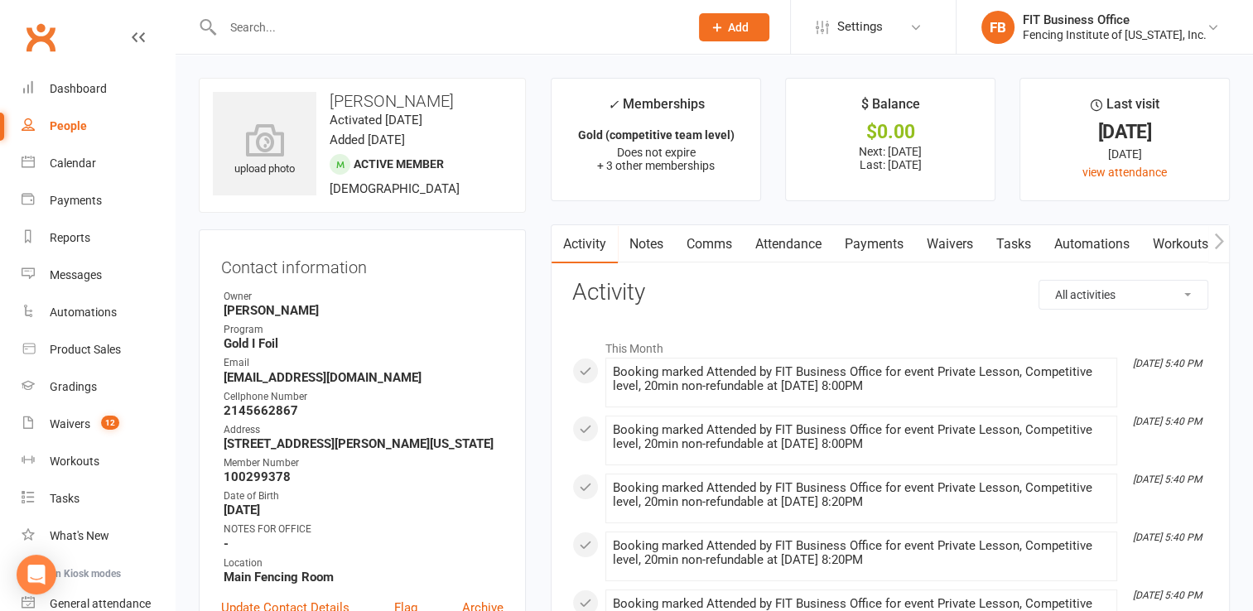
click at [891, 242] on link "Payments" at bounding box center [874, 244] width 82 height 38
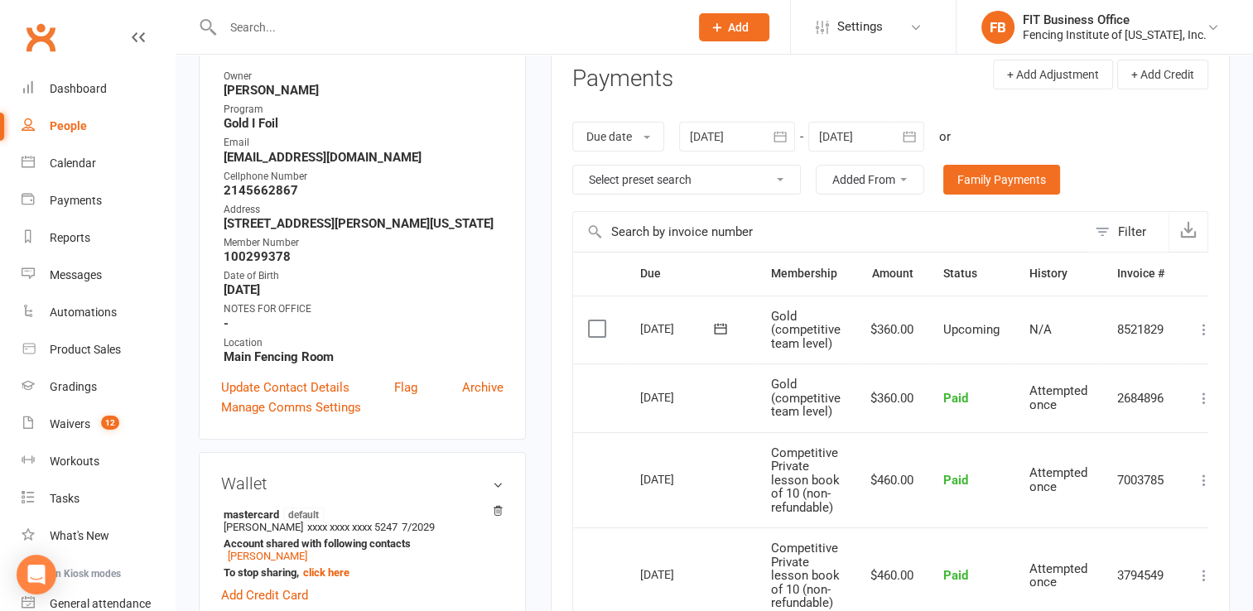
scroll to position [166, 0]
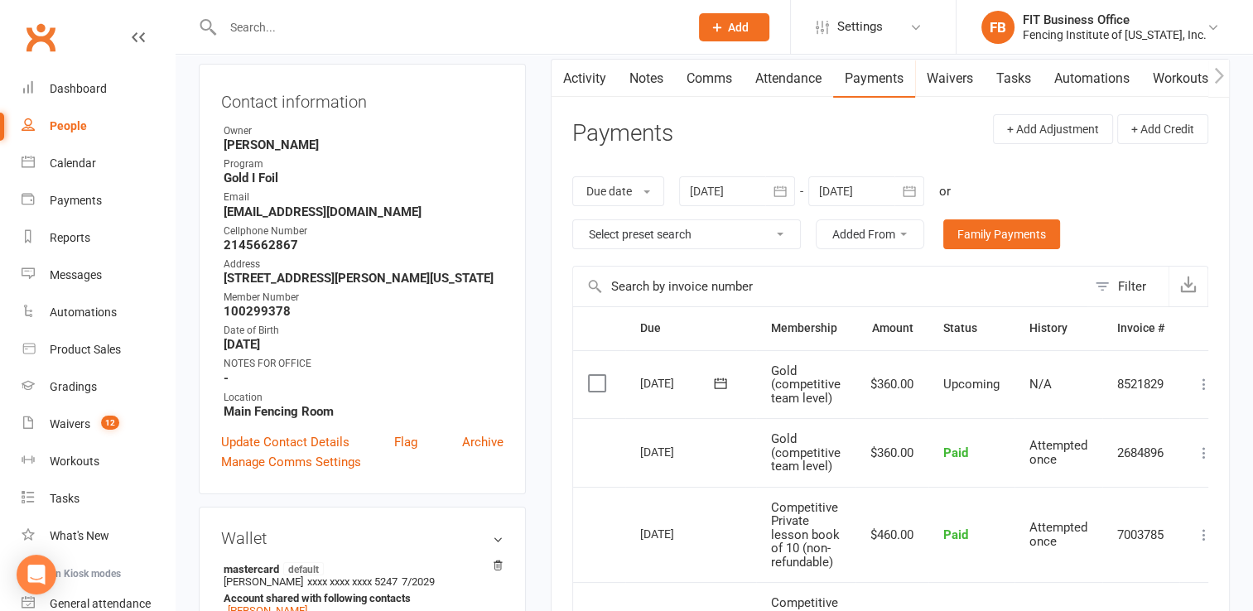
click at [717, 196] on div at bounding box center [737, 191] width 116 height 30
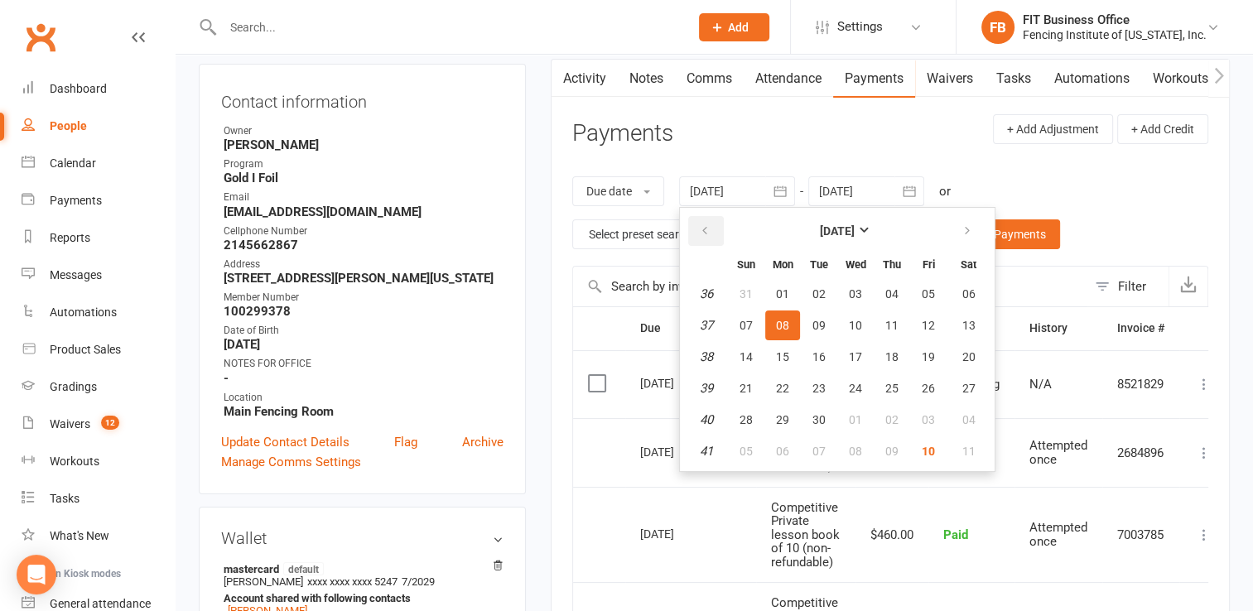
click at [711, 234] on icon "button" at bounding box center [705, 230] width 12 height 13
click at [932, 290] on span "01" at bounding box center [928, 293] width 13 height 13
type input "[DATE]"
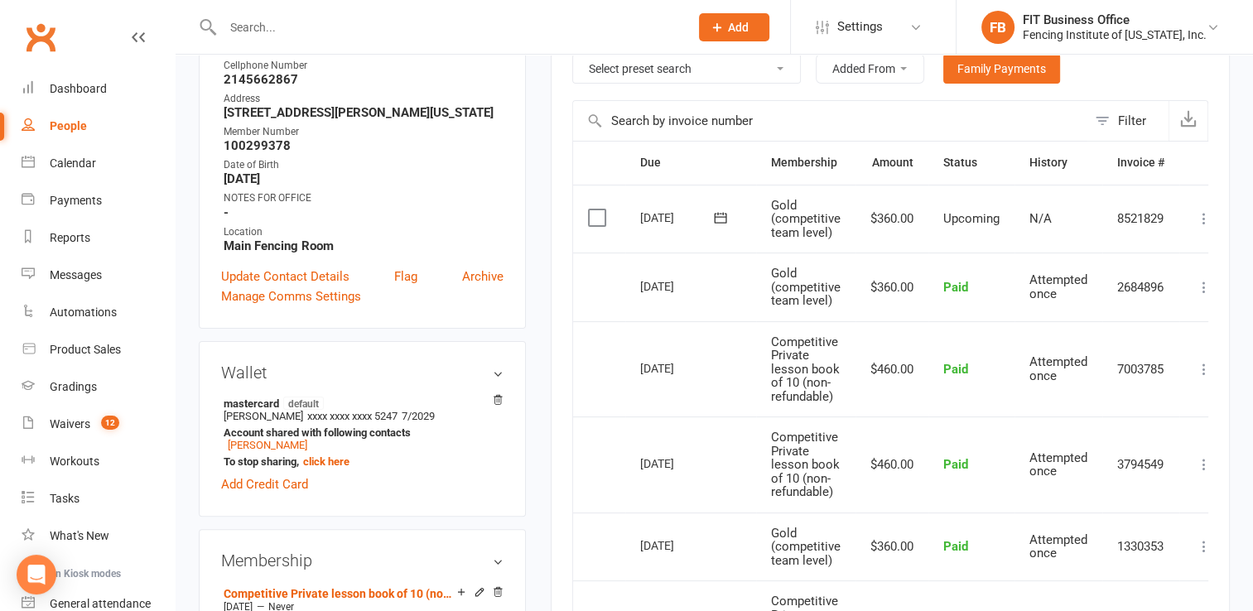
scroll to position [303, 0]
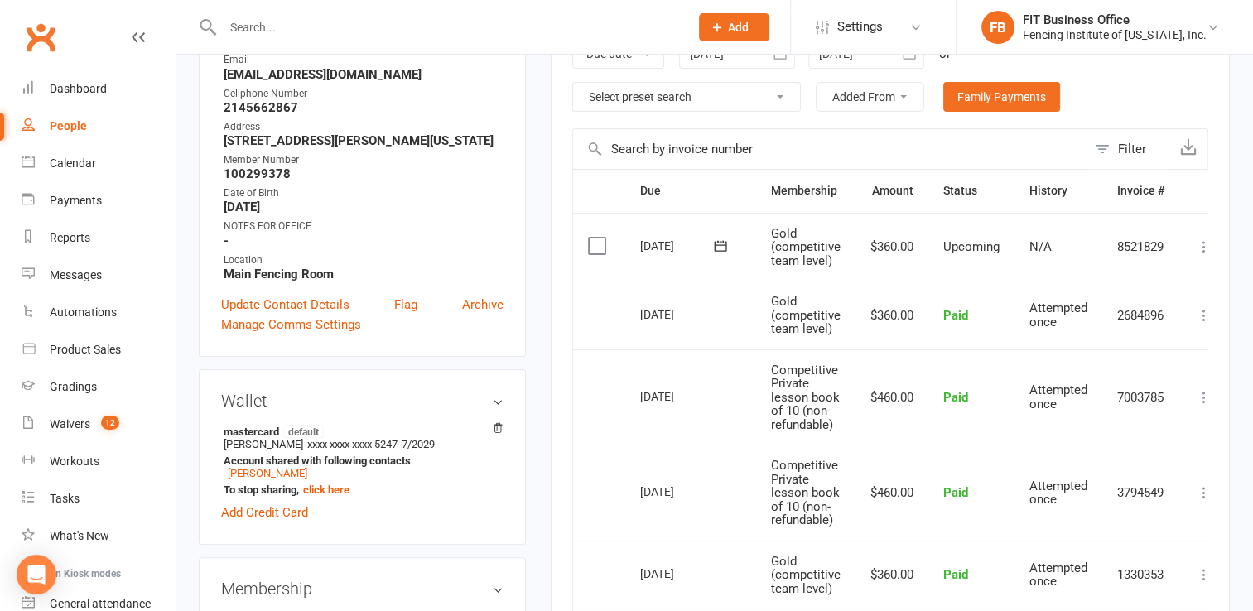
click at [75, 131] on div "People" at bounding box center [68, 125] width 37 height 13
select select "100"
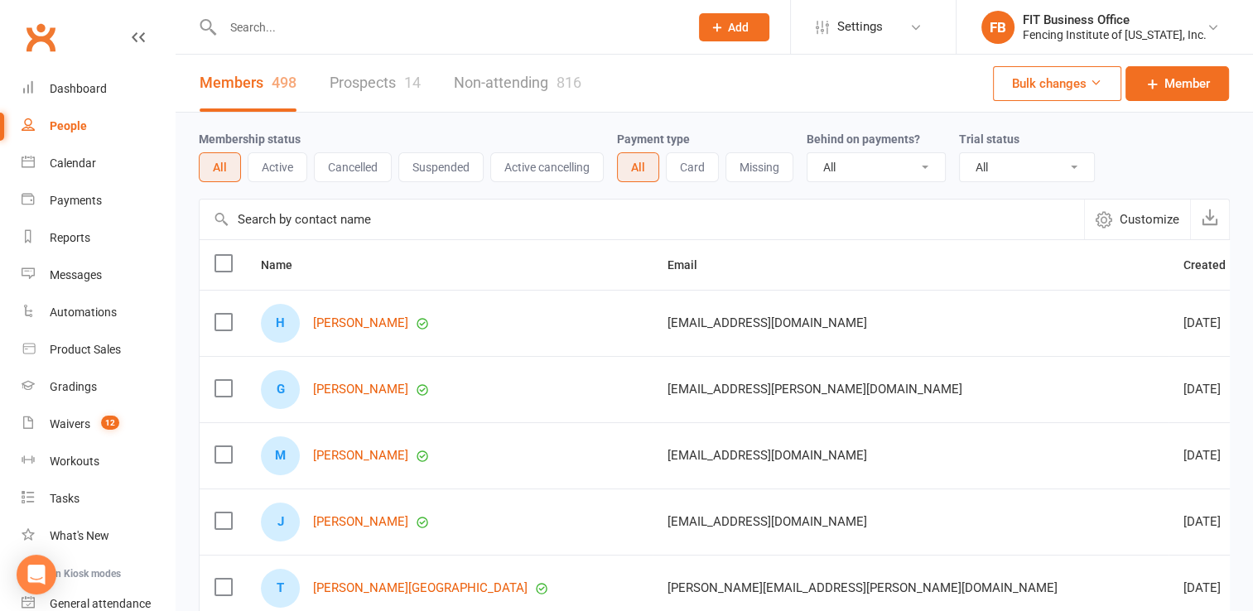
click at [285, 38] on input "text" at bounding box center [448, 27] width 460 height 23
click at [278, 166] on button "Active" at bounding box center [278, 167] width 60 height 30
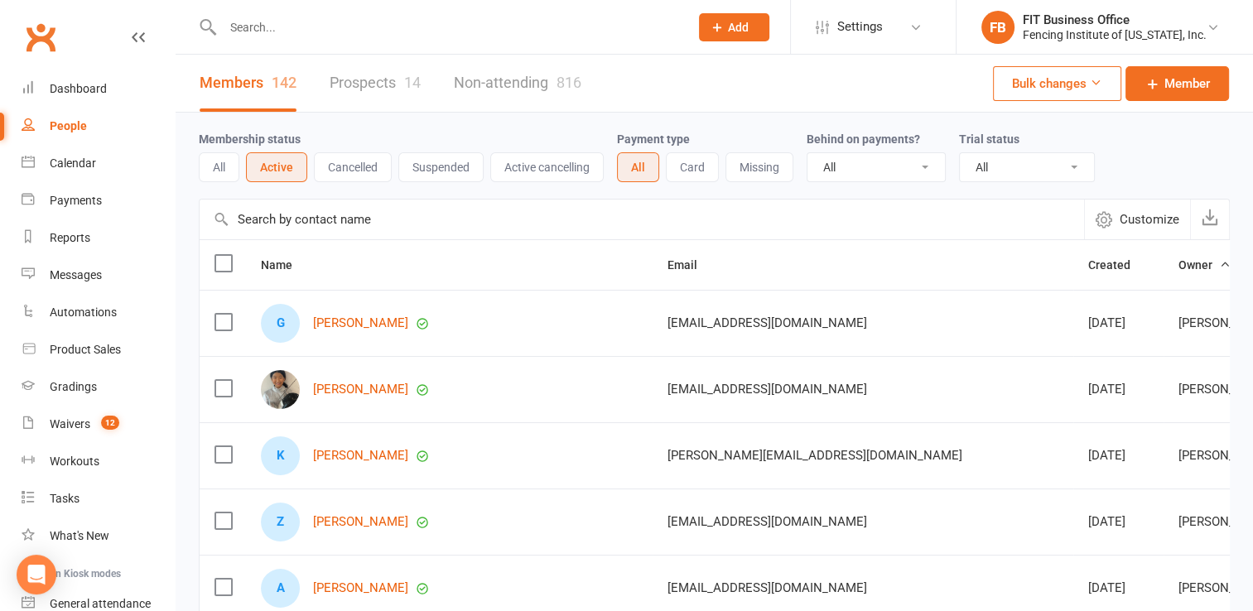
scroll to position [27, 0]
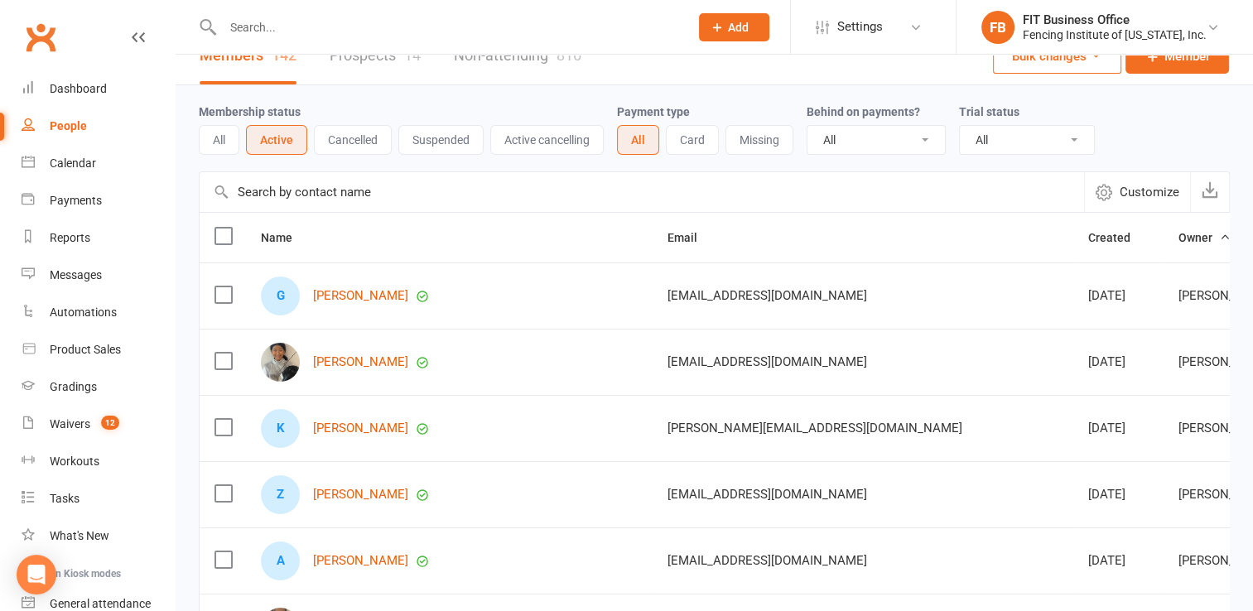
click at [1076, 140] on select "All Active and expired trials All active trials Active trial (no other membersh…" at bounding box center [1027, 140] width 134 height 28
select select "no_trial"
click at [960, 126] on select "All Active and expired trials All active trials Active trial (no other membersh…" at bounding box center [1027, 140] width 134 height 28
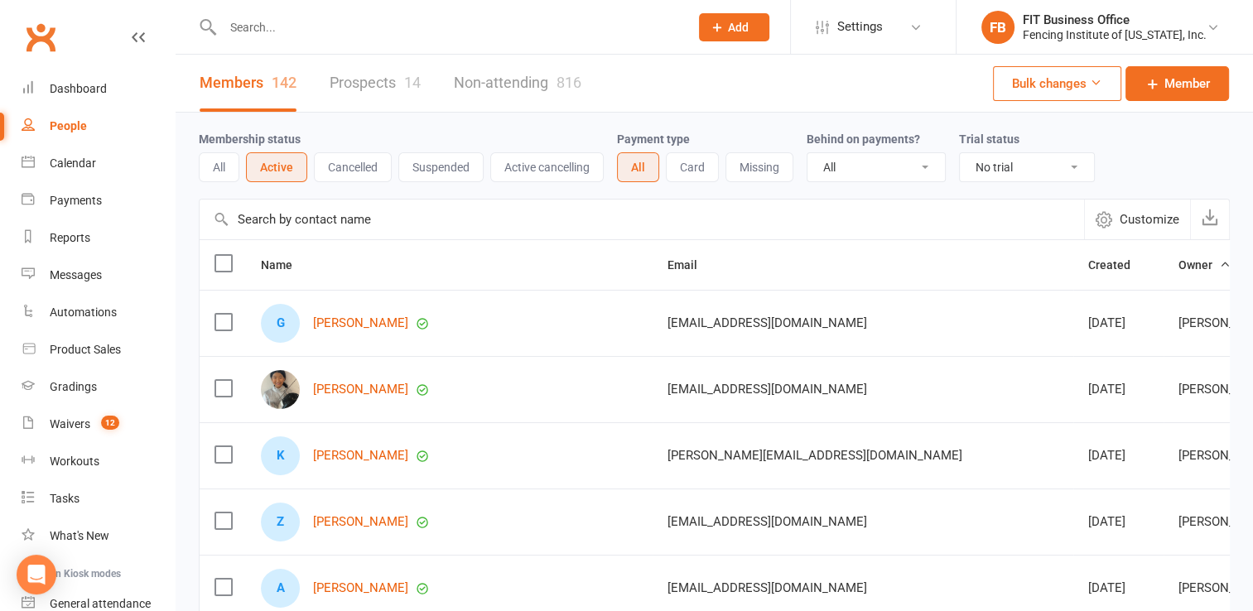
click at [1166, 217] on span "Customize" at bounding box center [1150, 220] width 60 height 20
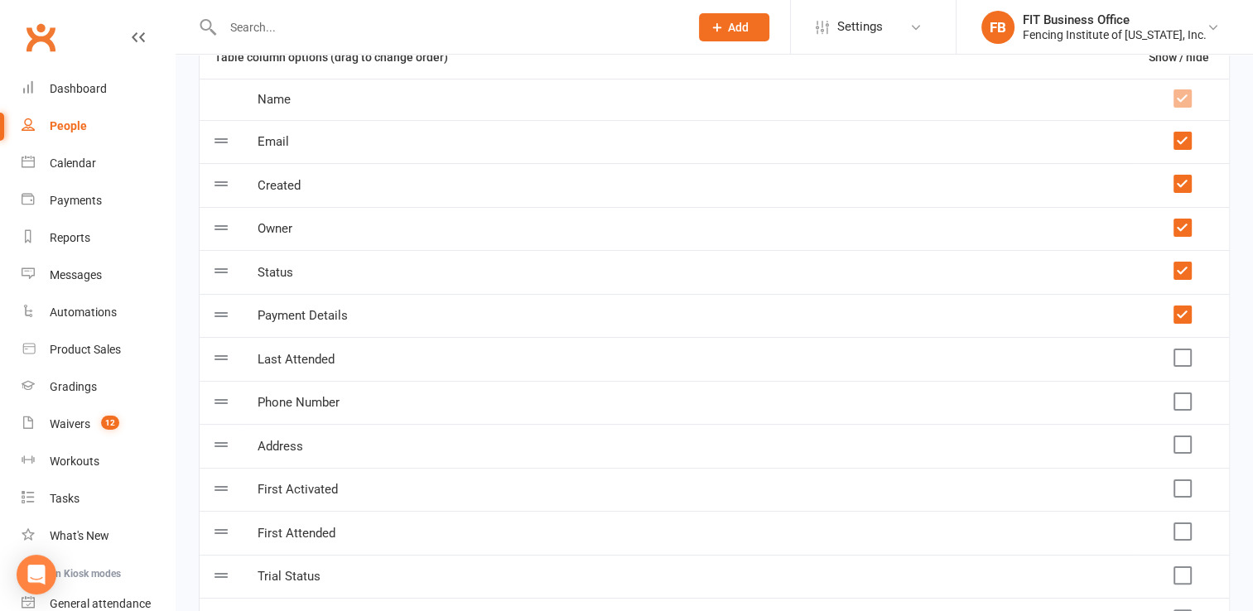
scroll to position [92, 0]
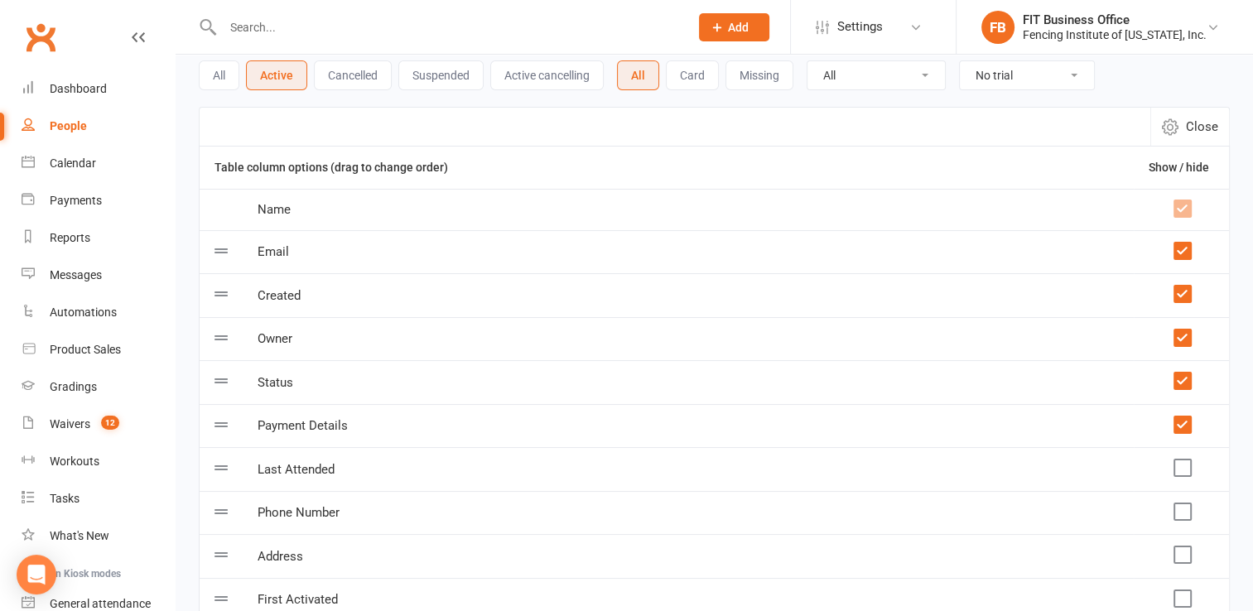
click at [1201, 128] on span "Close" at bounding box center [1202, 127] width 32 height 20
select select "100"
